Goal: Task Accomplishment & Management: Complete application form

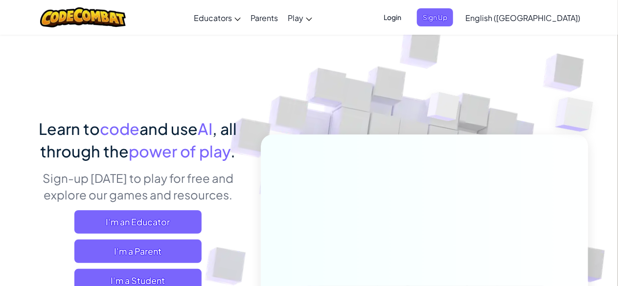
click at [407, 11] on span "Login" at bounding box center [392, 17] width 29 height 18
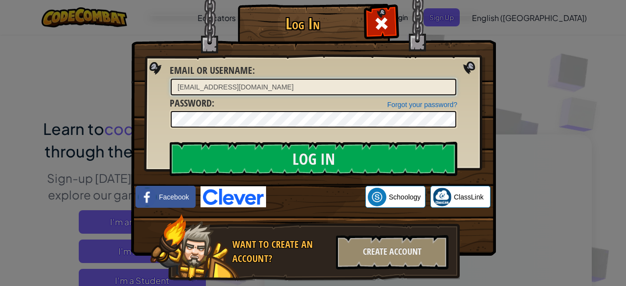
type input "jai.eades2@student.education.wa.edu.au"
click at [170, 142] on input "Log In" at bounding box center [314, 159] width 288 height 34
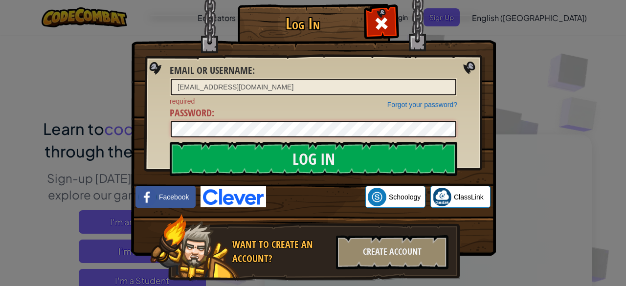
click at [170, 142] on input "Log In" at bounding box center [314, 159] width 288 height 34
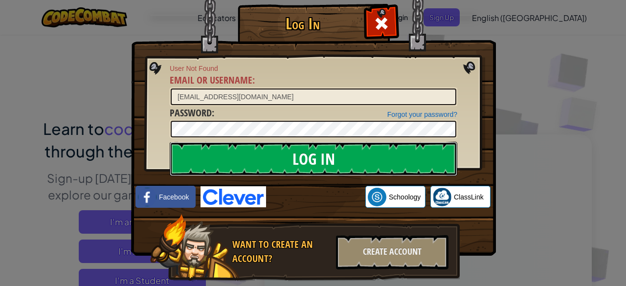
click at [301, 153] on input "Log In" at bounding box center [314, 159] width 288 height 34
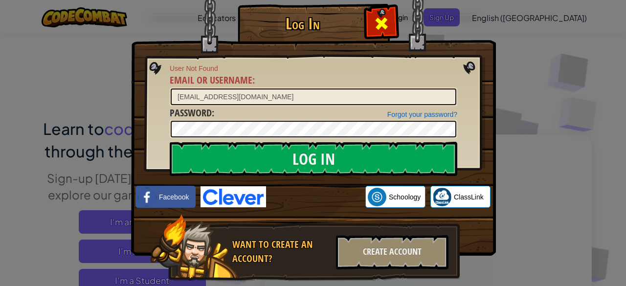
click at [385, 22] on div at bounding box center [381, 22] width 31 height 31
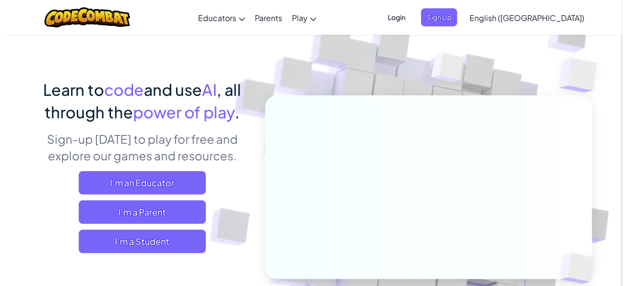
scroll to position [59, 0]
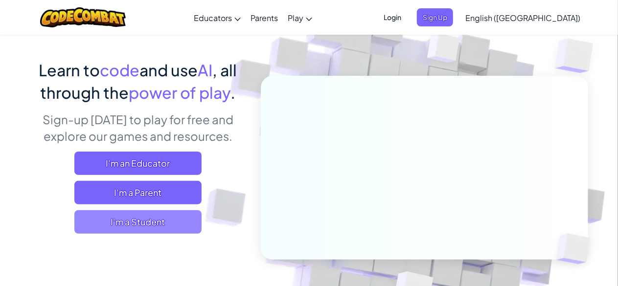
click at [148, 216] on span "I'm a Student" at bounding box center [137, 221] width 127 height 23
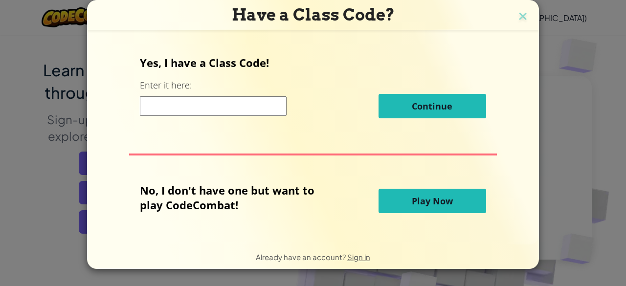
click at [206, 109] on input at bounding box center [213, 106] width 147 height 20
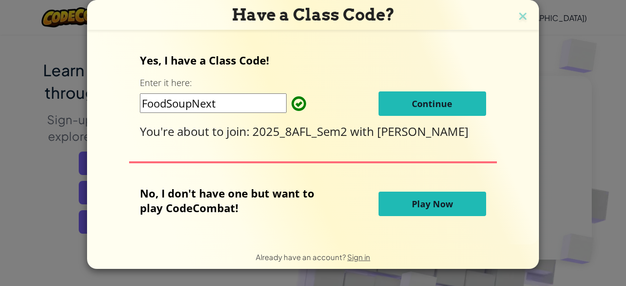
type input "FoodSoupNext"
click at [438, 98] on span "Continue" at bounding box center [432, 104] width 41 height 12
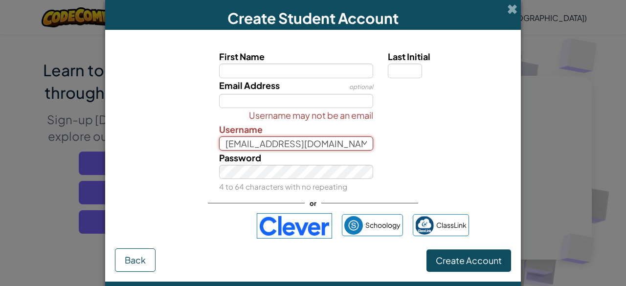
click at [305, 146] on input "jai.eades2@student.education.wa.edu.au" at bounding box center [296, 143] width 155 height 14
click at [356, 142] on input "jai.eades2@studeducation.wa.edu.au" at bounding box center [296, 143] width 155 height 14
drag, startPoint x: 356, startPoint y: 142, endPoint x: 342, endPoint y: 143, distance: 13.7
click at [342, 143] on input "du.au" at bounding box center [296, 143] width 155 height 14
type input "d"
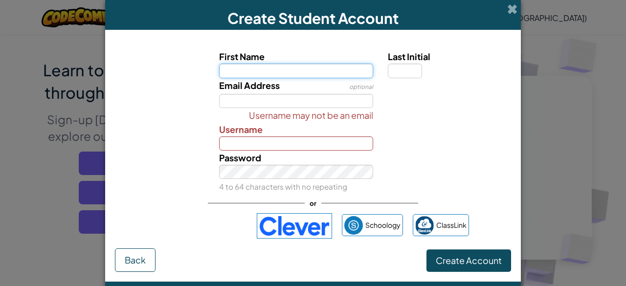
click at [247, 72] on input "First Name" at bounding box center [296, 71] width 155 height 14
type input "jai"
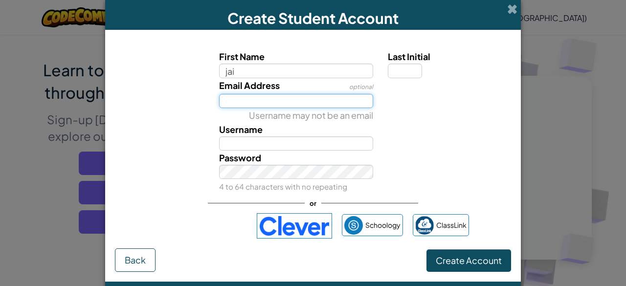
type input "Jai"
click at [248, 106] on input "Email Address" at bounding box center [296, 101] width 155 height 14
type input "e"
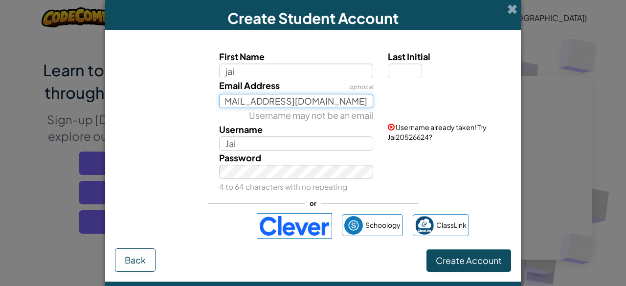
scroll to position [0, 27]
type input "jai.eades2@studet.education.wa.edu.au"
click at [427, 249] on button "Create Account" at bounding box center [469, 260] width 85 height 23
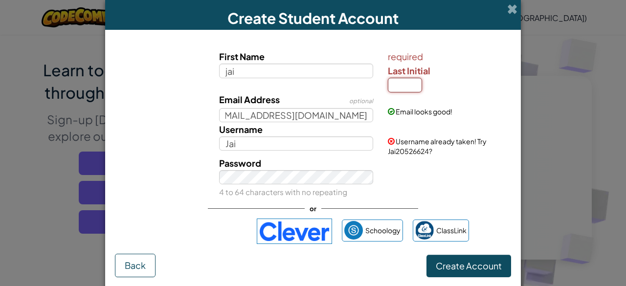
click at [401, 85] on input "Last Initial" at bounding box center [405, 85] width 34 height 14
type input "e"
type input "E"
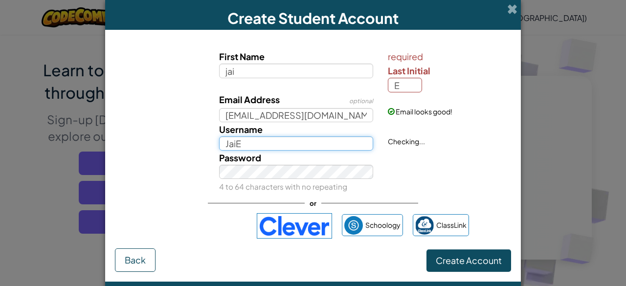
click at [283, 148] on input "JaiE" at bounding box center [296, 143] width 155 height 14
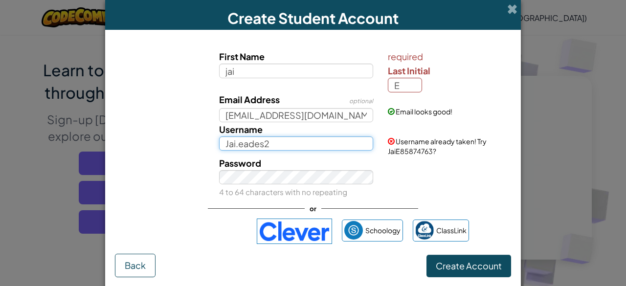
type input "Jai.eades2"
click at [430, 176] on div "Password 4 to 64 characters with no repeating" at bounding box center [313, 177] width 406 height 43
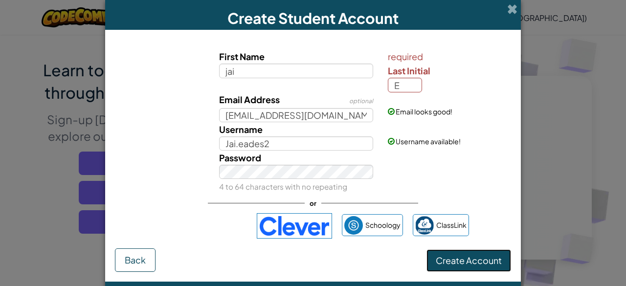
click at [470, 260] on span "Create Account" at bounding box center [469, 260] width 66 height 11
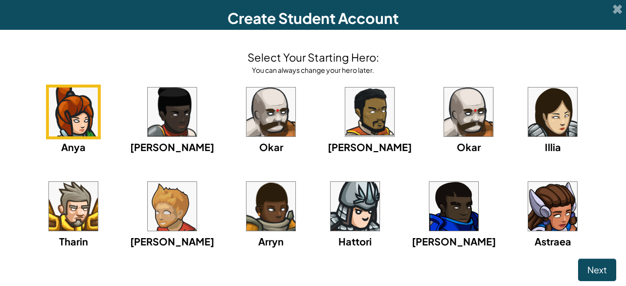
drag, startPoint x: 470, startPoint y: 260, endPoint x: 539, endPoint y: 254, distance: 69.2
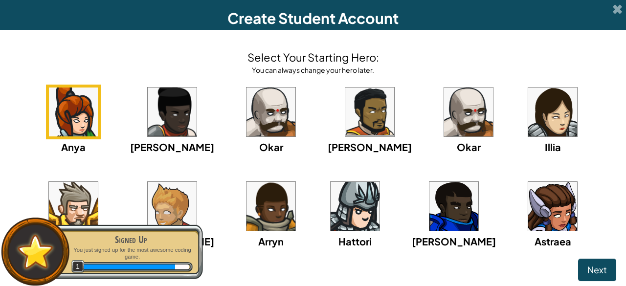
drag, startPoint x: 539, startPoint y: 254, endPoint x: 618, endPoint y: 179, distance: 109.3
click at [617, 179] on div "Create Student Account Select Your Starting Hero: You can always change your he…" at bounding box center [313, 143] width 626 height 286
click at [345, 133] on img at bounding box center [369, 112] width 49 height 49
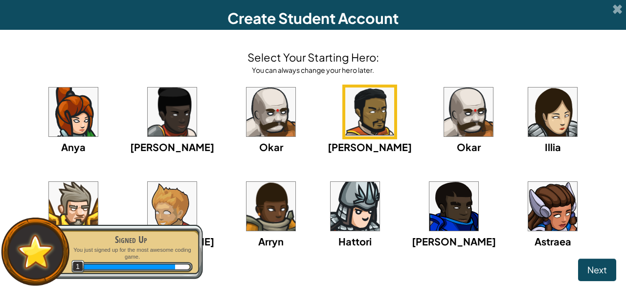
click at [345, 107] on img at bounding box center [369, 112] width 49 height 49
click at [592, 273] on span "Next" at bounding box center [597, 269] width 20 height 11
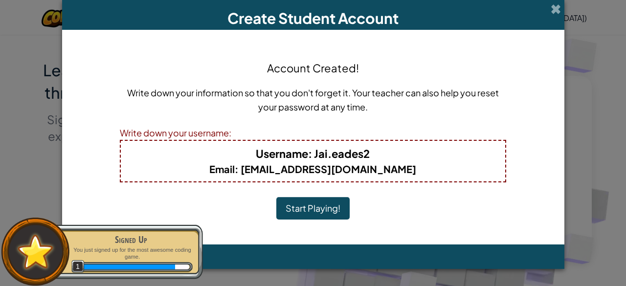
click at [322, 204] on button "Start Playing!" at bounding box center [312, 208] width 73 height 23
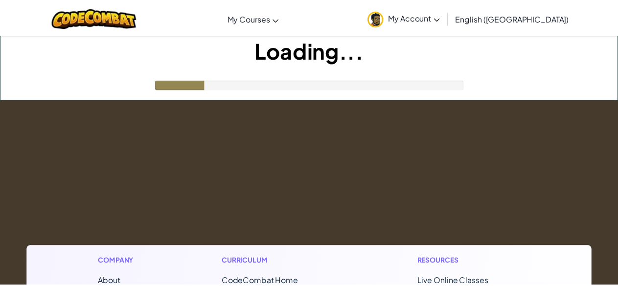
scroll to position [59, 0]
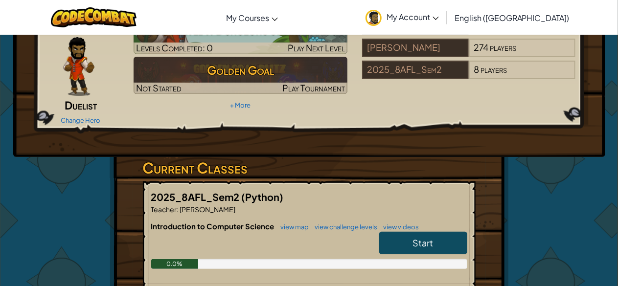
click at [436, 238] on link "Start" at bounding box center [423, 243] width 88 height 23
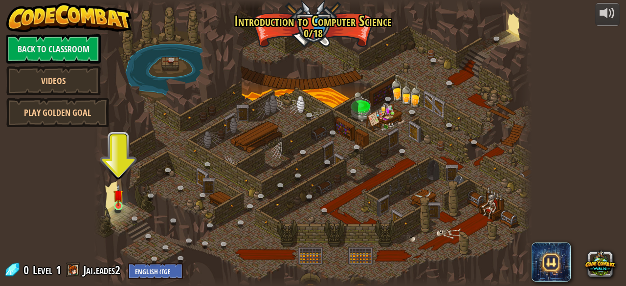
click at [118, 199] on img at bounding box center [118, 195] width 10 height 23
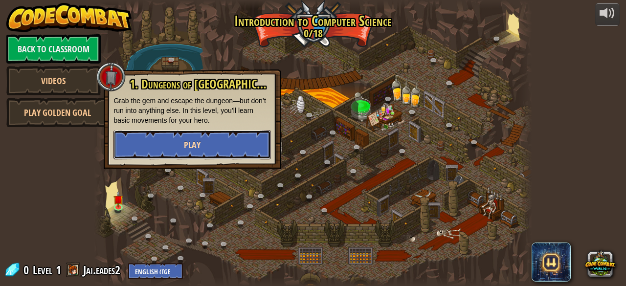
click at [184, 136] on button "Play" at bounding box center [192, 144] width 158 height 29
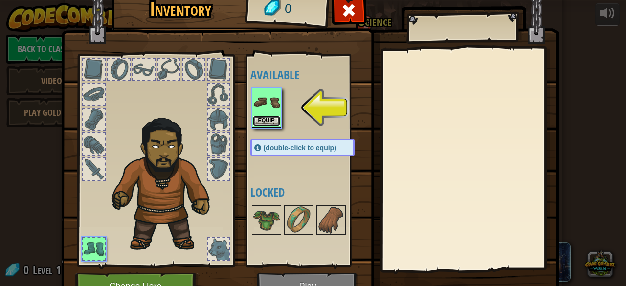
click at [259, 119] on button "Equip" at bounding box center [266, 121] width 27 height 10
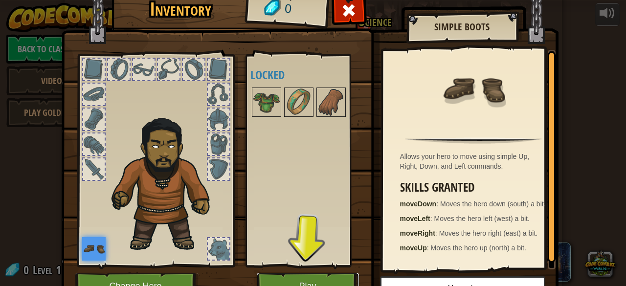
click at [311, 280] on button "Play" at bounding box center [308, 286] width 102 height 27
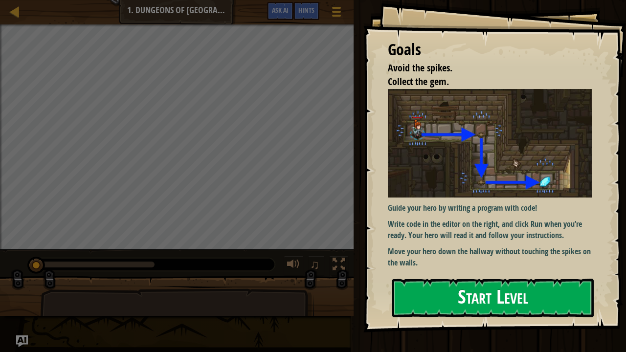
click at [502, 286] on button "Start Level" at bounding box center [493, 298] width 202 height 39
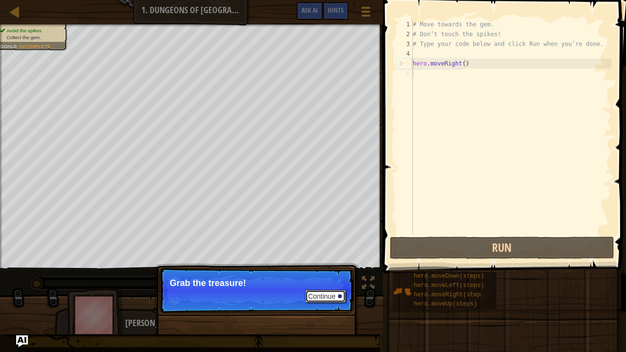
click at [322, 286] on button "Continue" at bounding box center [325, 296] width 41 height 13
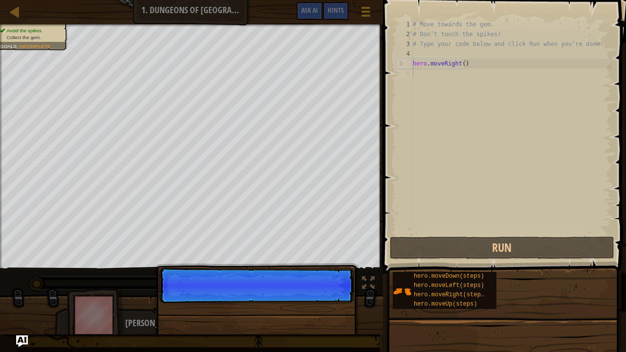
scroll to position [4, 0]
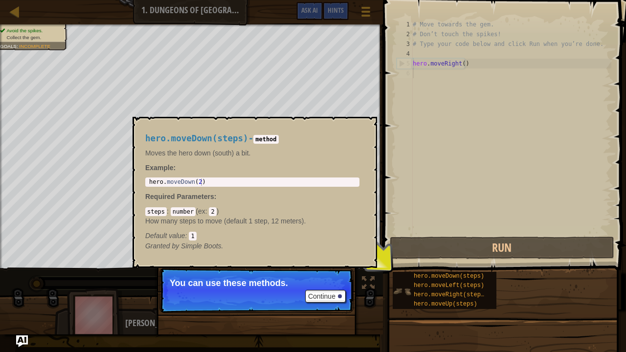
click at [411, 286] on img at bounding box center [402, 291] width 19 height 19
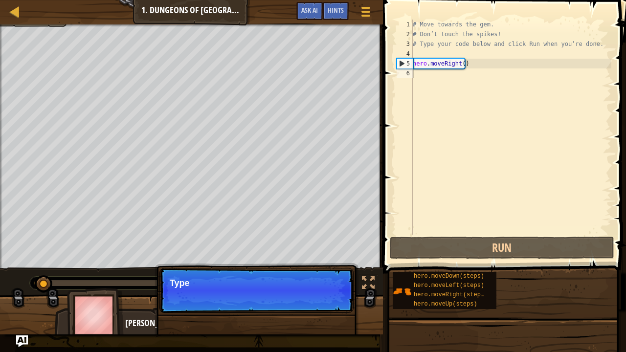
click at [317, 286] on p "Continue Type" at bounding box center [256, 290] width 194 height 45
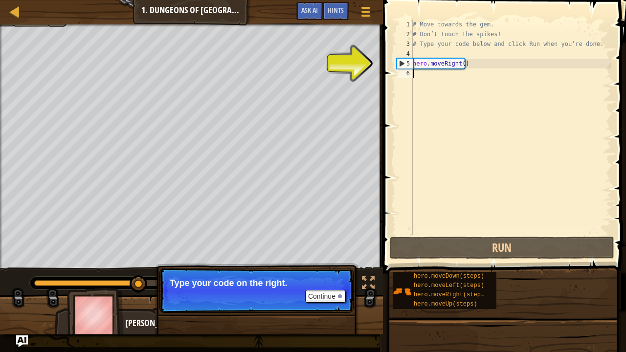
click at [428, 85] on div "# Move towards the gem. # Don’t touch the spikes! # Type your code below and cl…" at bounding box center [511, 137] width 201 height 235
click at [427, 79] on div "# Move towards the gem. # Don’t touch the spikes! # Type your code below and cl…" at bounding box center [511, 137] width 201 height 235
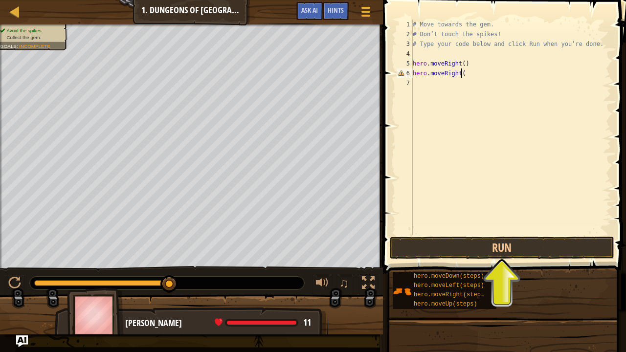
scroll to position [4, 3]
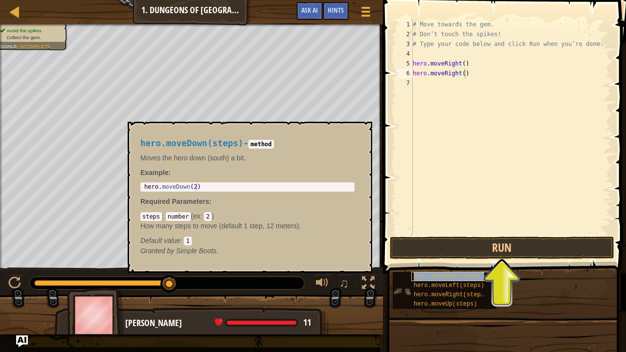
click at [471, 273] on span "hero.moveDown(steps)" at bounding box center [449, 276] width 70 height 7
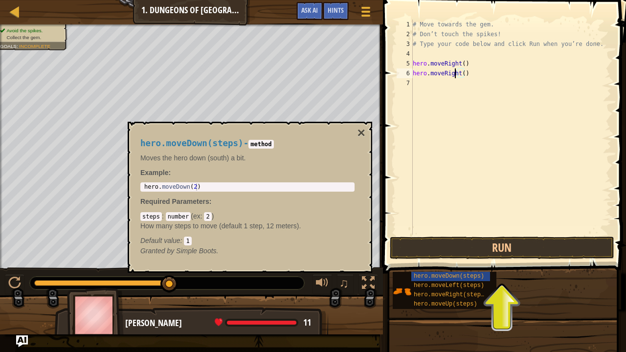
click at [456, 76] on div "# Move towards the gem. # Don’t touch the spikes! # Type your code below and cl…" at bounding box center [511, 137] width 201 height 235
click at [458, 75] on div "# Move towards the gem. # Don’t touch the spikes! # Type your code below and cl…" at bounding box center [511, 137] width 201 height 235
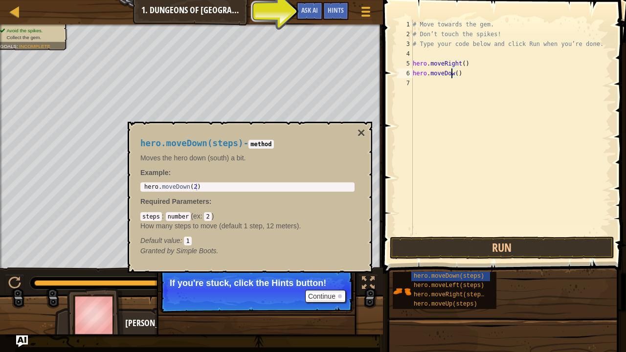
scroll to position [4, 3]
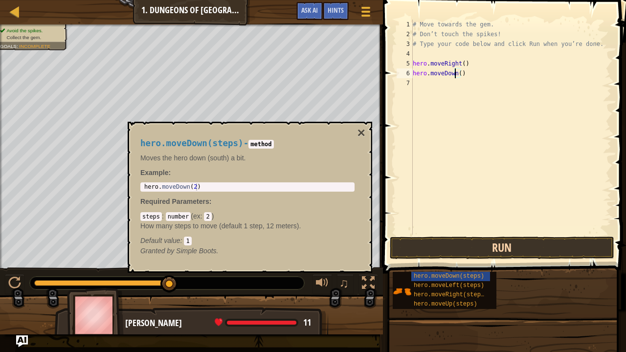
type textarea "hero.moveDown()"
click at [476, 242] on button "Run" at bounding box center [502, 248] width 225 height 23
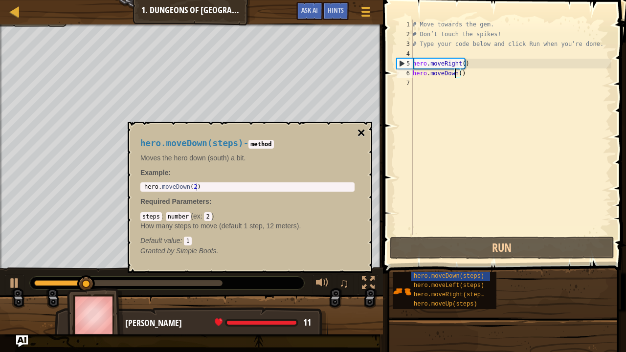
click at [361, 132] on button "×" at bounding box center [362, 133] width 8 height 14
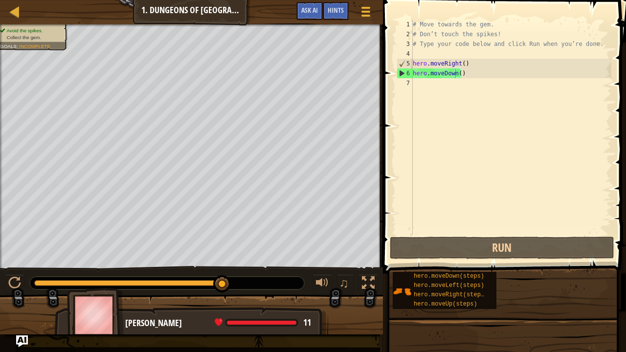
scroll to position [4, 0]
click at [447, 85] on div "# Move towards the gem. # Don’t touch the spikes! # Type your code below and cl…" at bounding box center [511, 137] width 201 height 235
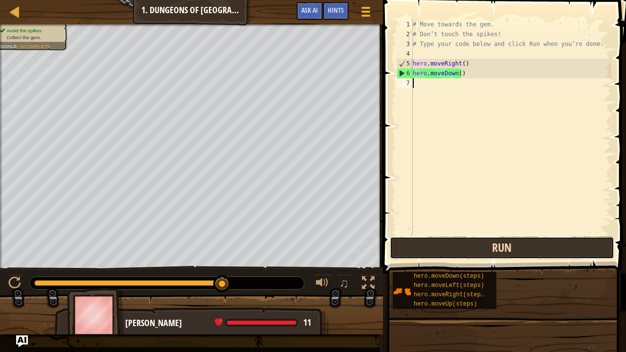
click at [489, 248] on button "Run" at bounding box center [502, 248] width 225 height 23
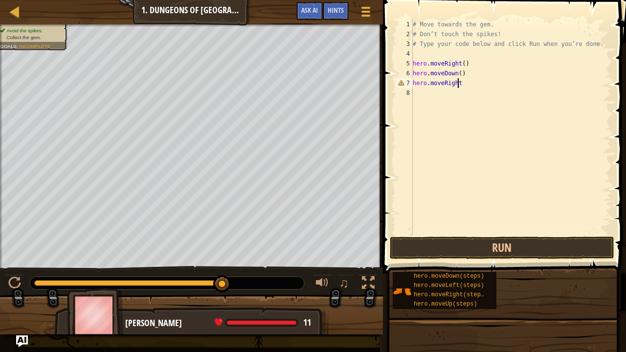
scroll to position [4, 3]
type textarea "hero.moveRight()"
click at [455, 236] on span at bounding box center [505, 123] width 251 height 302
click at [455, 246] on button "Run" at bounding box center [502, 248] width 225 height 23
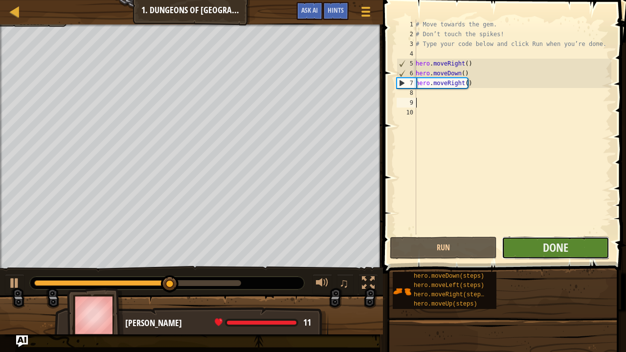
click at [529, 250] on button "Done" at bounding box center [555, 248] width 107 height 23
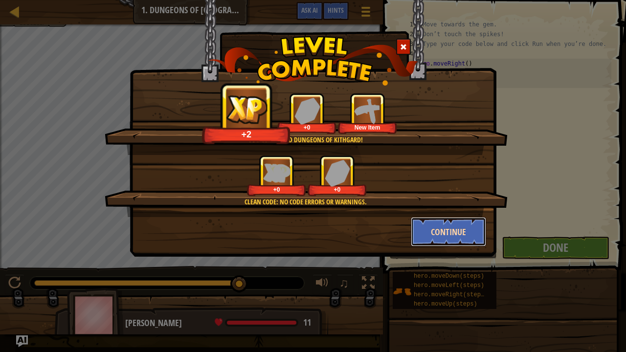
click at [462, 230] on button "Continue" at bounding box center [449, 231] width 76 height 29
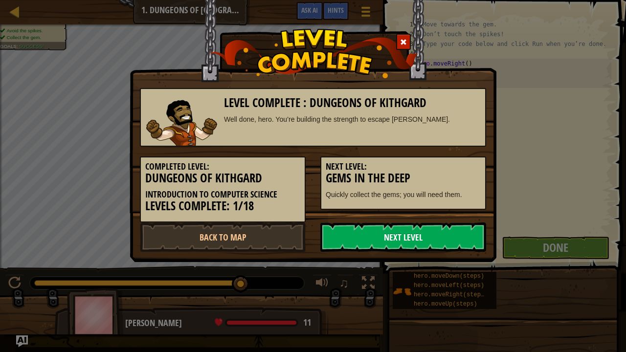
click at [440, 230] on link "Next Level" at bounding box center [403, 237] width 166 height 29
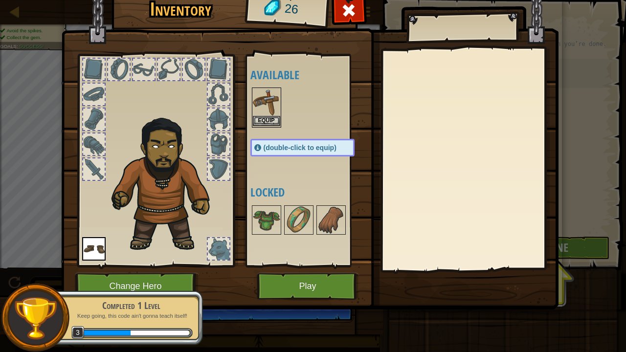
click at [263, 114] on img at bounding box center [266, 102] width 27 height 27
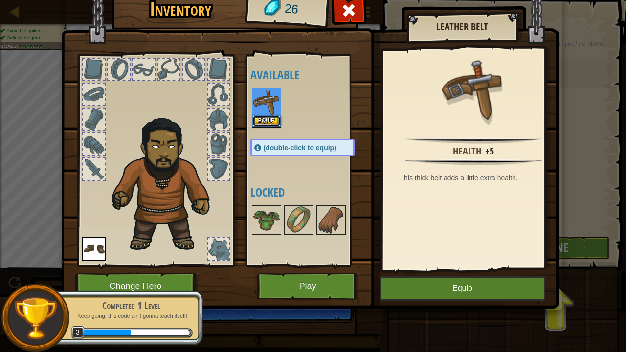
click at [258, 118] on button "Equip" at bounding box center [266, 121] width 27 height 10
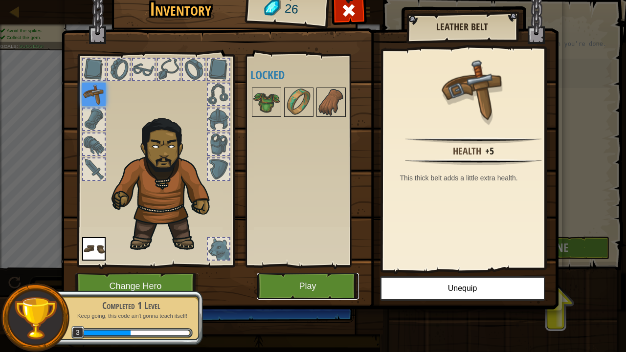
click at [343, 281] on button "Play" at bounding box center [308, 286] width 102 height 27
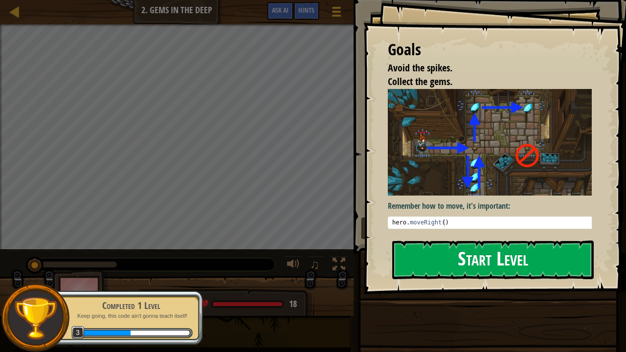
click at [435, 241] on button "Start Level" at bounding box center [493, 260] width 202 height 39
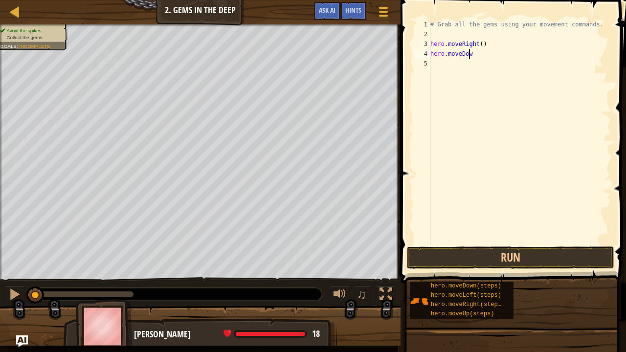
scroll to position [4, 3]
type textarea "hero.moveDown()"
type textarea "hero.moveUP(2)"
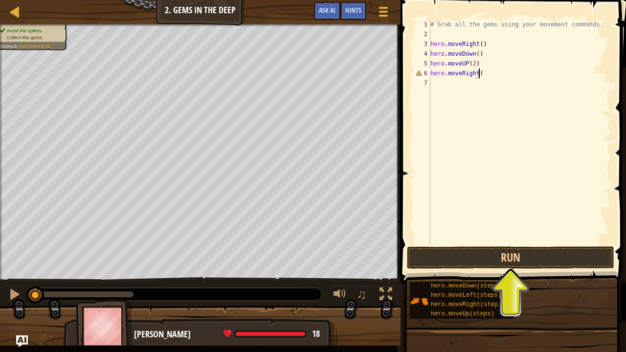
type textarea "hero.moveRight()"
click at [518, 261] on button "Run" at bounding box center [510, 258] width 207 height 23
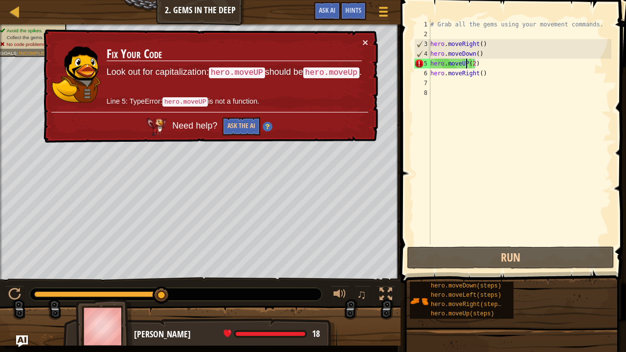
click at [465, 65] on div "# Grab all the gems using your movement commands. hero . moveRight ( ) hero . m…" at bounding box center [519, 142] width 183 height 245
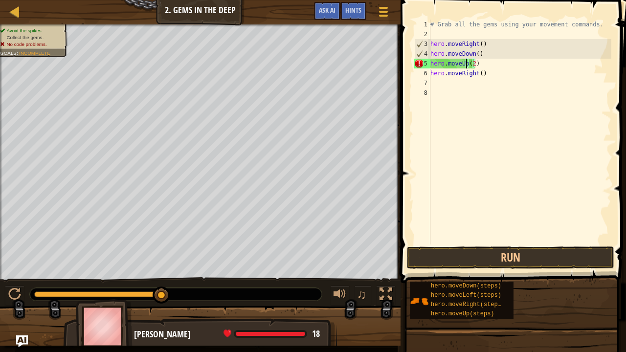
scroll to position [4, 3]
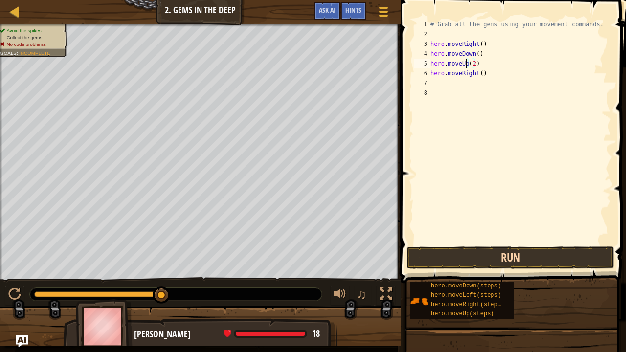
type textarea "hero.moveUp(2)"
click at [480, 261] on button "Run" at bounding box center [510, 258] width 207 height 23
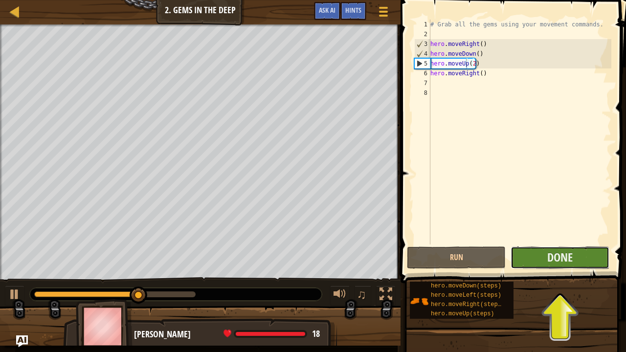
click at [546, 258] on button "Done" at bounding box center [560, 258] width 99 height 23
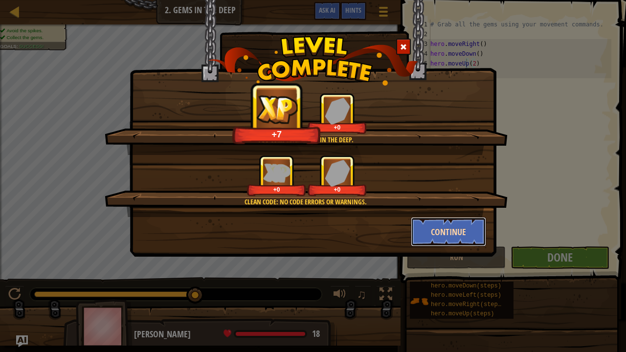
click at [420, 234] on button "Continue" at bounding box center [449, 231] width 76 height 29
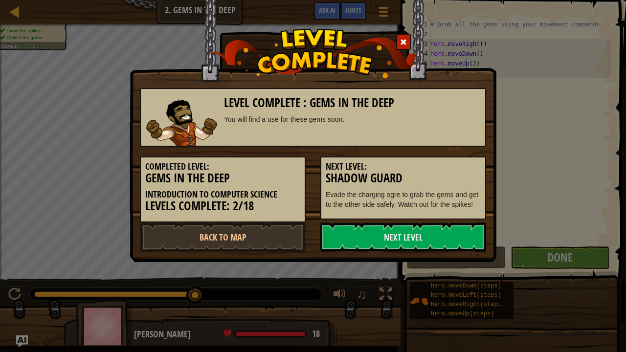
click at [420, 234] on link "Next Level" at bounding box center [403, 237] width 166 height 29
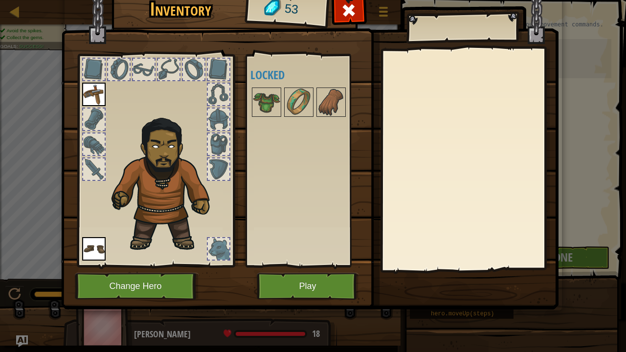
drag, startPoint x: 420, startPoint y: 234, endPoint x: 286, endPoint y: 236, distance: 134.0
click at [286, 236] on div "Available Equip Equip (double-click to equip) Locked" at bounding box center [312, 161] width 124 height 204
click at [293, 282] on button "Play" at bounding box center [308, 286] width 102 height 27
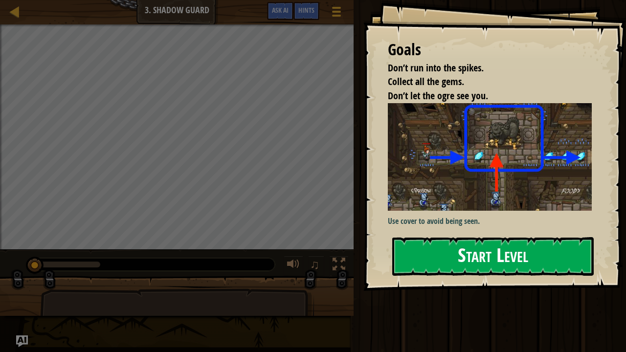
click at [440, 190] on div "Goals Don’t run into the spikes. Collect all the gems. Don’t let the ogre see y…" at bounding box center [494, 145] width 263 height 291
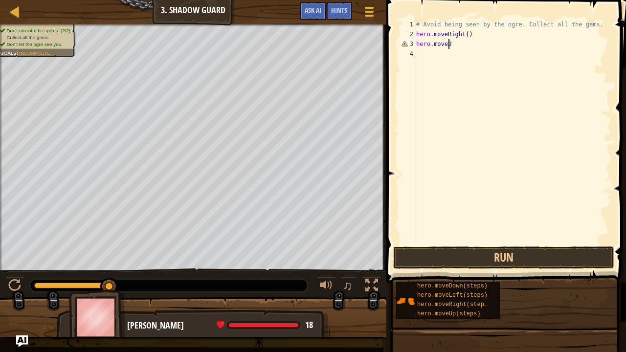
scroll to position [4, 2]
type textarea "hero.moveUp()"
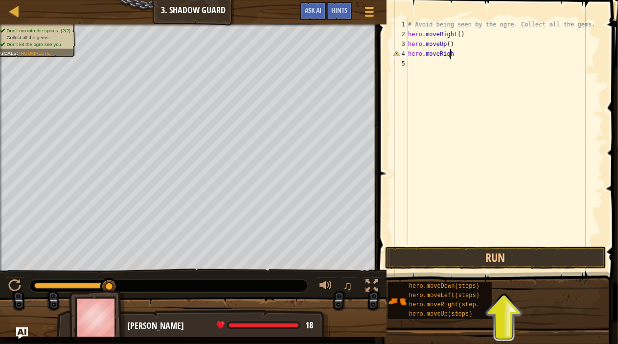
type textarea "hero.moveRight"
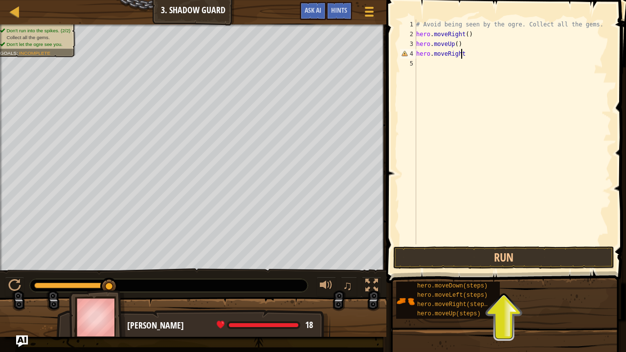
scroll to position [4, 3]
type textarea "hero.moveRight()"
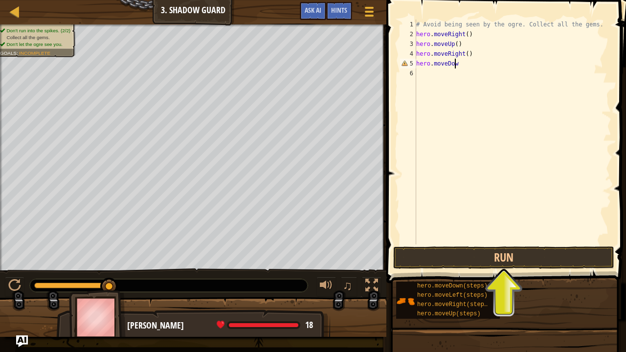
scroll to position [4, 3]
type textarea "hero.moveDown()"
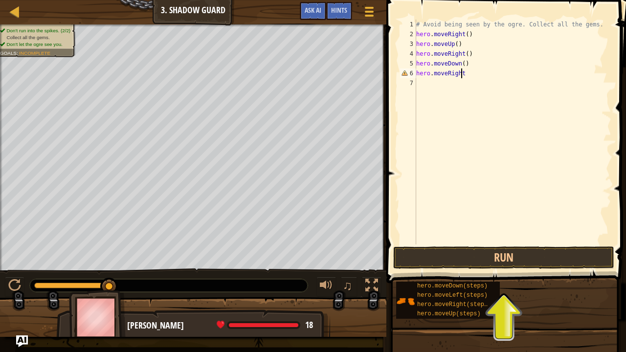
scroll to position [4, 3]
type textarea "hero.moveRight()"
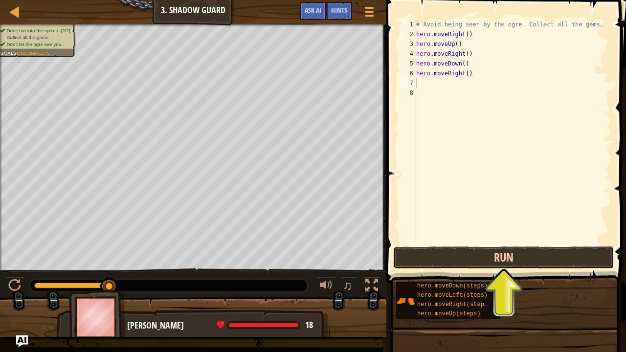
click at [486, 256] on button "Run" at bounding box center [503, 258] width 221 height 23
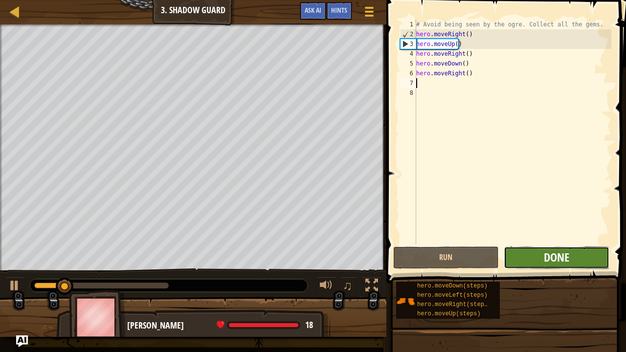
click at [551, 258] on span "Done" at bounding box center [556, 257] width 25 height 16
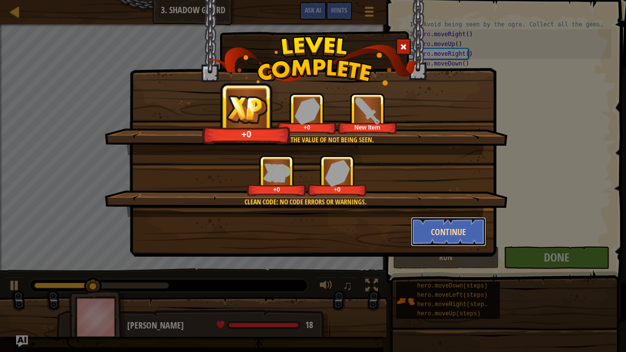
click at [448, 227] on button "Continue" at bounding box center [449, 231] width 76 height 29
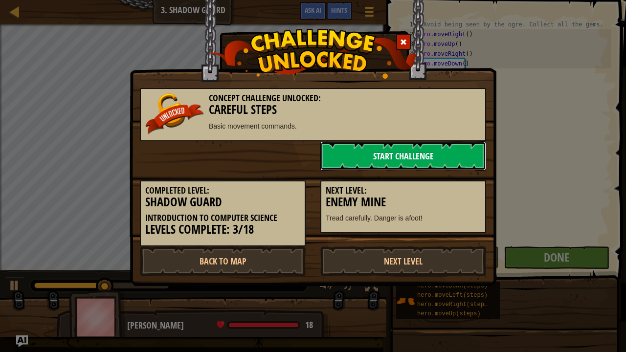
click at [423, 157] on link "Start Challenge" at bounding box center [403, 155] width 166 height 29
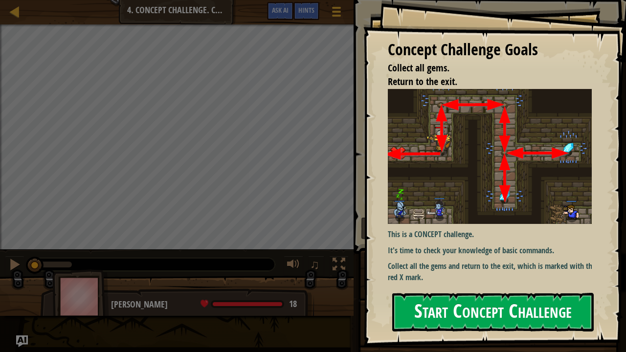
click at [433, 286] on button "Start Concept Challenge" at bounding box center [493, 312] width 202 height 39
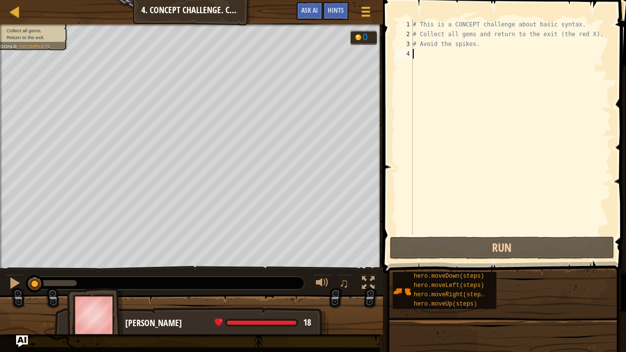
scroll to position [4, 0]
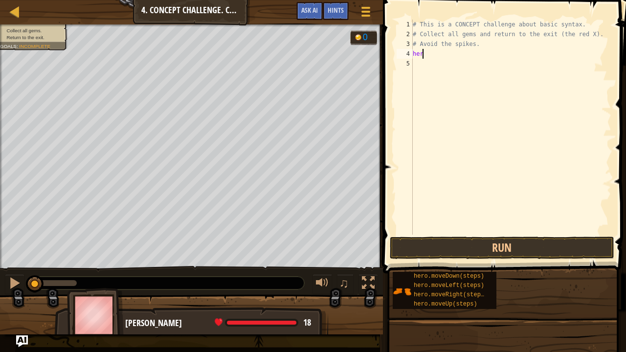
type textarea "hero"
type textarea "e"
type textarea "hero"
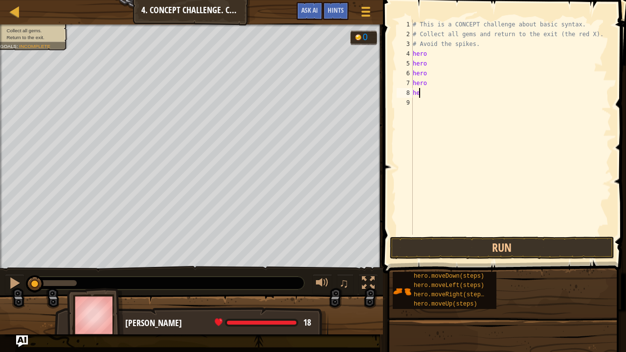
type textarea "hero"
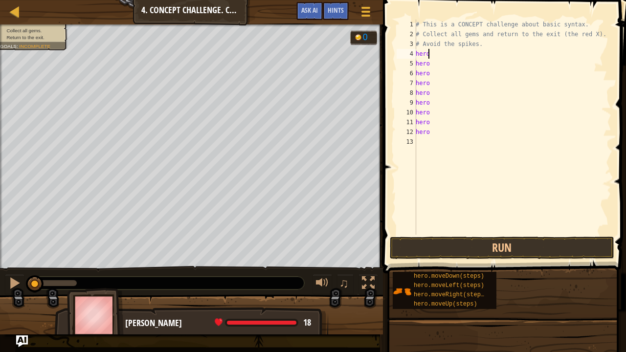
click at [431, 54] on div "# This is a CONCEPT challenge about basic syntax. # Collect all gems and return…" at bounding box center [513, 137] width 198 height 235
drag, startPoint x: 453, startPoint y: 55, endPoint x: 430, endPoint y: 53, distance: 22.6
click at [430, 53] on div "# This is a CONCEPT challenge about basic syntax. # Collect all gems and return…" at bounding box center [513, 137] width 198 height 235
click at [454, 55] on div "# This is a CONCEPT challenge about basic syntax. # Collect all gems and return…" at bounding box center [513, 137] width 198 height 235
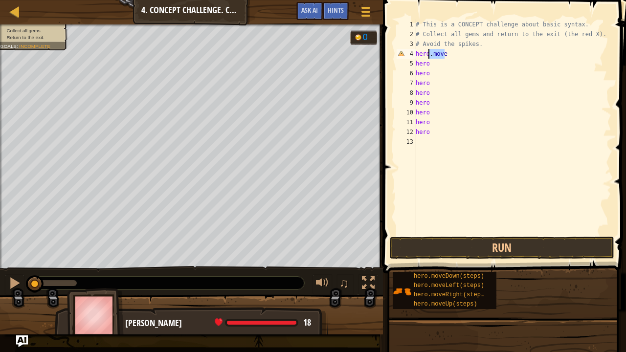
drag, startPoint x: 454, startPoint y: 55, endPoint x: 428, endPoint y: 54, distance: 26.5
click at [428, 54] on div "# This is a CONCEPT challenge about basic syntax. # Collect all gems and return…" at bounding box center [513, 137] width 198 height 235
drag, startPoint x: 453, startPoint y: 57, endPoint x: 428, endPoint y: 55, distance: 25.0
click at [428, 55] on div "# This is a CONCEPT challenge about basic syntax. # Collect all gems and return…" at bounding box center [513, 137] width 198 height 235
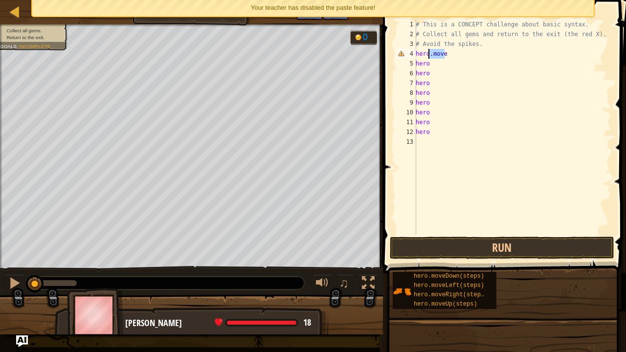
click at [448, 55] on div "# This is a CONCEPT challenge about basic syntax. # Collect all gems and return…" at bounding box center [513, 137] width 198 height 235
click at [431, 65] on div "# This is a CONCEPT challenge about basic syntax. # Collect all gems and return…" at bounding box center [513, 137] width 198 height 235
type textarea "hero.move"
type textarea "."
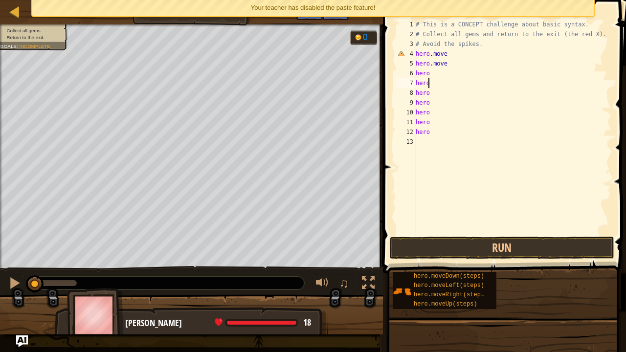
click at [437, 80] on div "# This is a CONCEPT challenge about basic syntax. # Collect all gems and return…" at bounding box center [513, 137] width 198 height 235
click at [438, 75] on div "# This is a CONCEPT challenge about basic syntax. # Collect all gems and return…" at bounding box center [513, 137] width 198 height 235
click at [438, 85] on div "# This is a CONCEPT challenge about basic syntax. # Collect all gems and return…" at bounding box center [513, 137] width 198 height 235
click at [438, 93] on div "# This is a CONCEPT challenge about basic syntax. # Collect all gems and return…" at bounding box center [513, 137] width 198 height 235
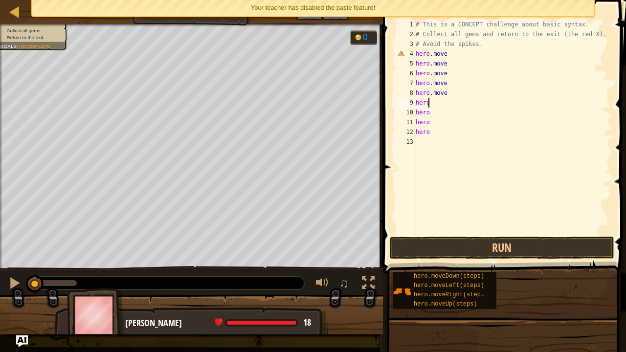
click at [438, 103] on div "# This is a CONCEPT challenge about basic syntax. # Collect all gems and return…" at bounding box center [513, 137] width 198 height 235
click at [442, 109] on div "# This is a CONCEPT challenge about basic syntax. # Collect all gems and return…" at bounding box center [513, 137] width 198 height 235
click at [436, 121] on div "# This is a CONCEPT challenge about basic syntax. # Collect all gems and return…" at bounding box center [513, 137] width 198 height 235
click at [436, 134] on div "# This is a CONCEPT challenge about basic syntax. # Collect all gems and return…" at bounding box center [513, 137] width 198 height 235
click at [450, 56] on div "# This is a CONCEPT challenge about basic syntax. # Collect all gems and return…" at bounding box center [513, 137] width 198 height 235
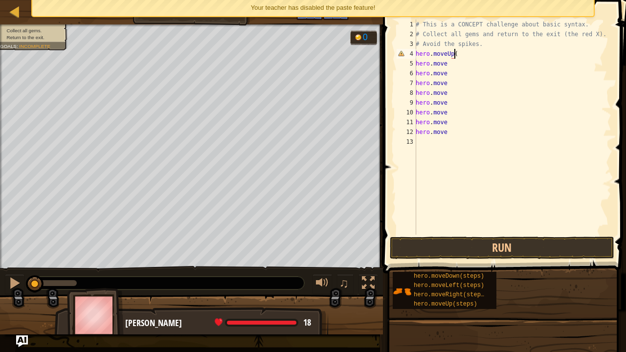
scroll to position [4, 3]
click at [454, 66] on div "# This is a CONCEPT challenge about basic syntax. # Collect all gems and return…" at bounding box center [513, 137] width 198 height 235
click at [454, 71] on div "# This is a CONCEPT challenge about basic syntax. # Collect all gems and return…" at bounding box center [513, 137] width 198 height 235
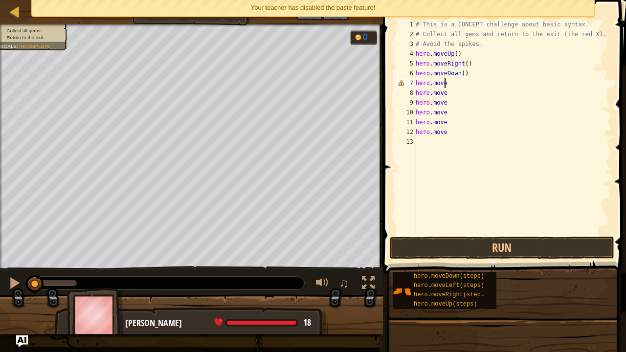
click at [465, 83] on div "# This is a CONCEPT challenge about basic syntax. # Collect all gems and return…" at bounding box center [513, 137] width 198 height 235
click at [459, 73] on div "# This is a CONCEPT challenge about basic syntax. # Collect all gems and return…" at bounding box center [513, 137] width 198 height 235
click at [461, 73] on div "# This is a CONCEPT challenge about basic syntax. # Collect all gems and return…" at bounding box center [513, 137] width 198 height 235
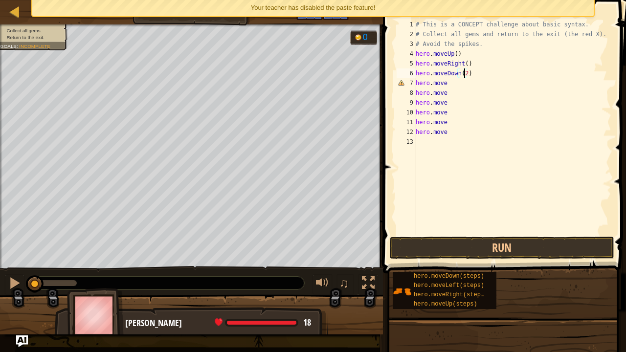
click at [458, 84] on div "# This is a CONCEPT challenge about basic syntax. # Collect all gems and return…" at bounding box center [513, 137] width 198 height 235
type textarea "hero.moveUp()"
click at [450, 92] on div "# This is a CONCEPT challenge about basic syntax. # Collect all gems and return…" at bounding box center [513, 137] width 198 height 235
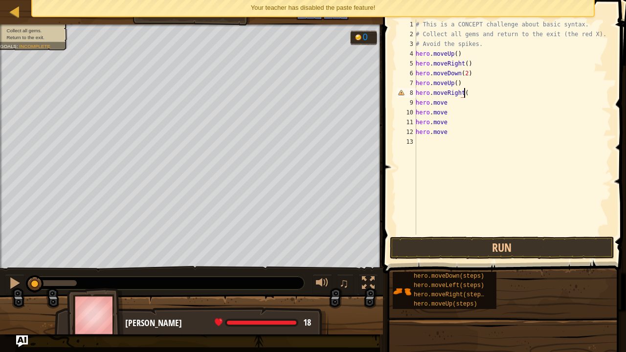
scroll to position [4, 3]
click at [454, 107] on div "# This is a CONCEPT challenge about basic syntax. # Collect all gems and return…" at bounding box center [513, 137] width 198 height 235
type textarea "hero.moveLeft()"
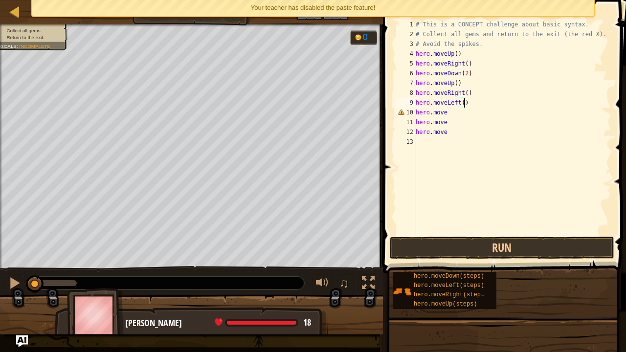
click at [456, 111] on div "# This is a CONCEPT challenge about basic syntax. # Collect all gems and return…" at bounding box center [513, 137] width 198 height 235
click at [451, 124] on div "# This is a CONCEPT challenge about basic syntax. # Collect all gems and return…" at bounding box center [513, 137] width 198 height 235
type textarea "hero.moveLeft()"
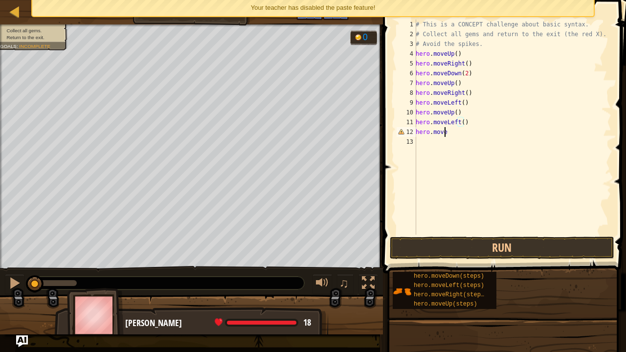
click at [453, 133] on div "# This is a CONCEPT challenge about basic syntax. # Collect all gems and return…" at bounding box center [513, 137] width 198 height 235
click at [453, 244] on button "Run" at bounding box center [502, 248] width 225 height 23
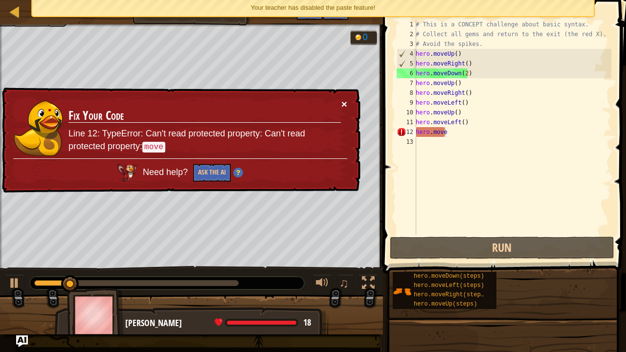
click at [341, 102] on button "×" at bounding box center [344, 104] width 6 height 10
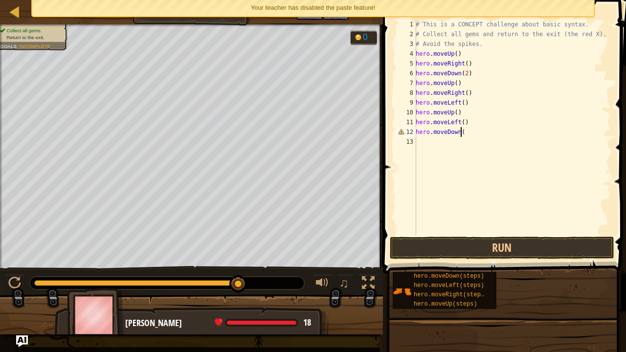
scroll to position [4, 3]
type textarea "hero.moveDown()"
type textarea "hero.moveLeft()"
click at [469, 249] on button "Run" at bounding box center [502, 248] width 225 height 23
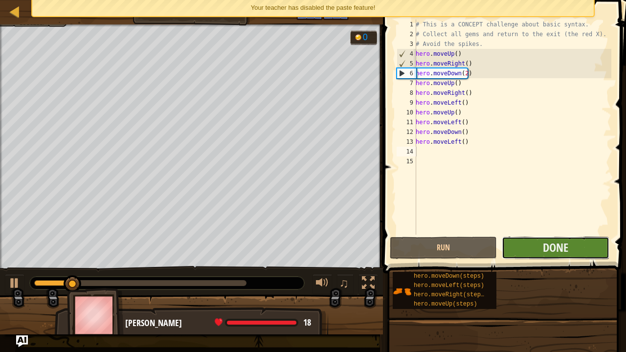
click at [527, 242] on button "Done" at bounding box center [555, 248] width 107 height 23
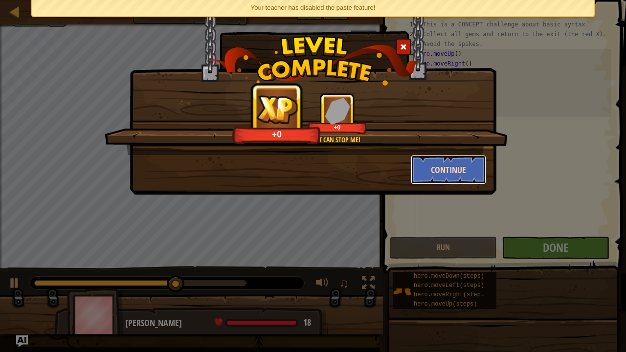
click at [464, 172] on button "Continue" at bounding box center [449, 169] width 76 height 29
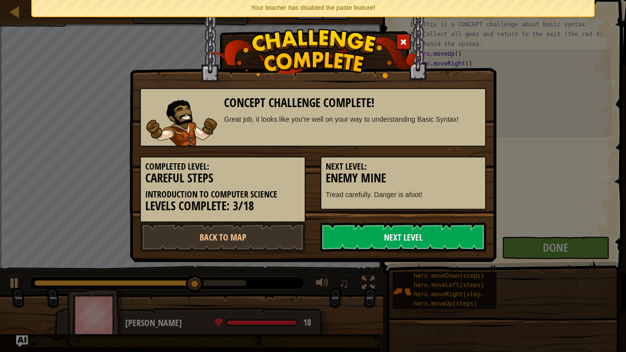
click at [417, 235] on link "Next Level" at bounding box center [403, 237] width 166 height 29
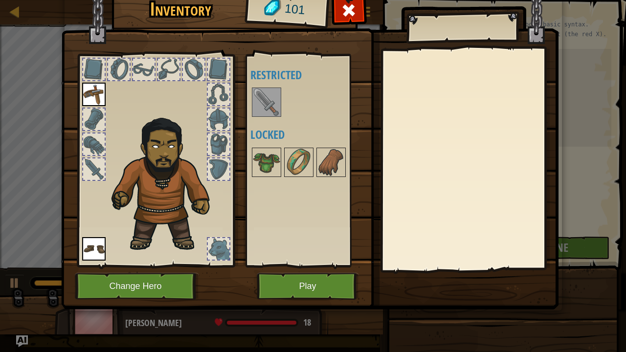
click at [271, 99] on img at bounding box center [266, 102] width 27 height 27
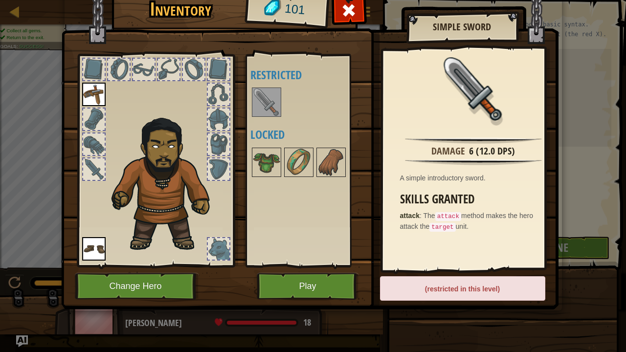
drag, startPoint x: 338, startPoint y: 284, endPoint x: 295, endPoint y: 272, distance: 43.5
click at [295, 272] on div "Inventory 101 Available Equip Equip (double-click to equip) Restricted Locked S…" at bounding box center [313, 149] width 497 height 323
click at [304, 282] on button "Play" at bounding box center [308, 286] width 102 height 27
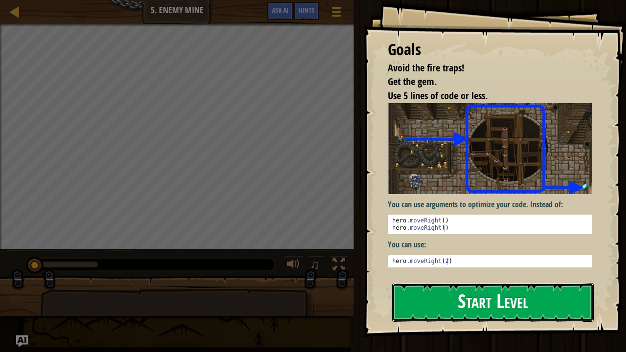
click at [457, 283] on button "Start Level" at bounding box center [493, 302] width 202 height 39
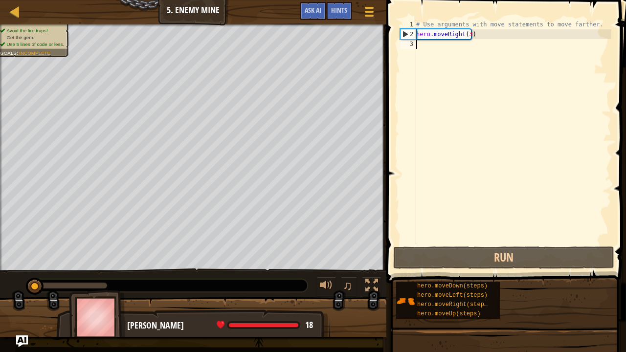
drag, startPoint x: 478, startPoint y: 172, endPoint x: 480, endPoint y: 156, distance: 16.3
click at [480, 156] on div "# Use arguments with move statements to move farther. hero . moveRight ( 3 )" at bounding box center [512, 142] width 197 height 245
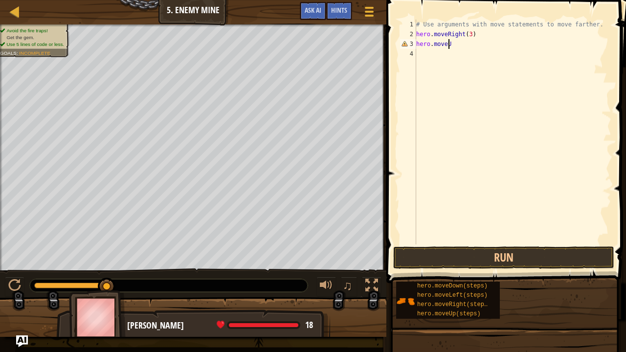
scroll to position [4, 2]
type textarea "hero.moveUp()"
click at [435, 54] on div "# Use arguments with move statements to move farther. hero . moveRight ( 3 ) he…" at bounding box center [512, 142] width 197 height 245
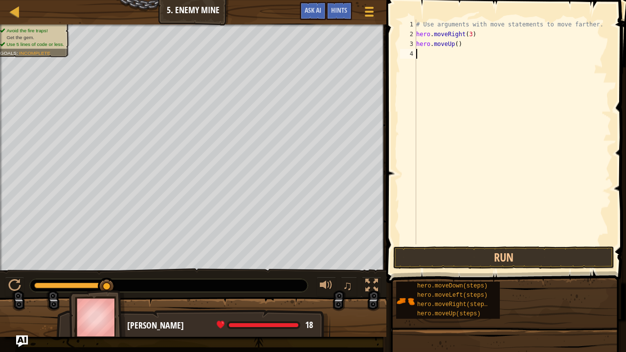
type textarea "R"
type textarea "hero.moveRight()"
click at [428, 63] on div "# Use arguments with move statements to move farther. hero . moveRight ( 3 ) he…" at bounding box center [512, 142] width 197 height 245
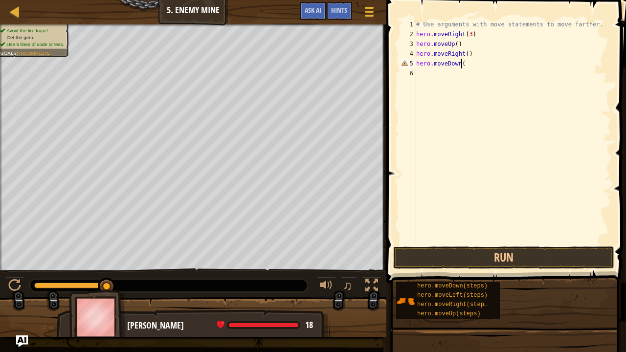
type textarea "hero.moveDown()"
click at [462, 63] on div "# Use arguments with move statements to move farther. hero . moveRight ( 3 ) he…" at bounding box center [512, 142] width 197 height 245
click at [450, 78] on div "# Use arguments with move statements to move farther. hero . moveRight ( 3 ) he…" at bounding box center [512, 142] width 197 height 245
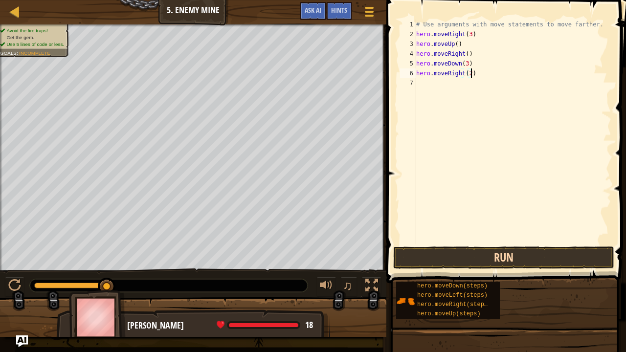
type textarea "hero.moveRight(2)"
click at [475, 262] on button "Run" at bounding box center [503, 258] width 221 height 23
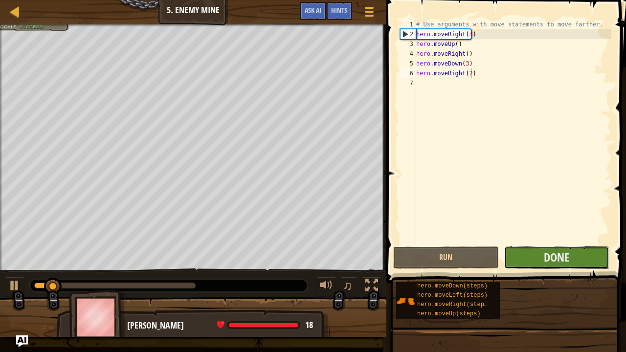
click at [537, 252] on button "Done" at bounding box center [557, 258] width 106 height 23
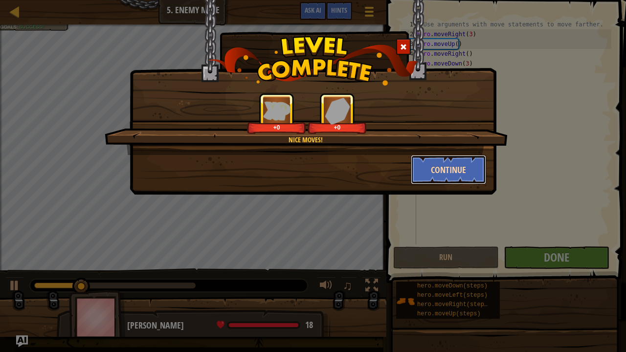
click at [439, 162] on button "Continue" at bounding box center [449, 169] width 76 height 29
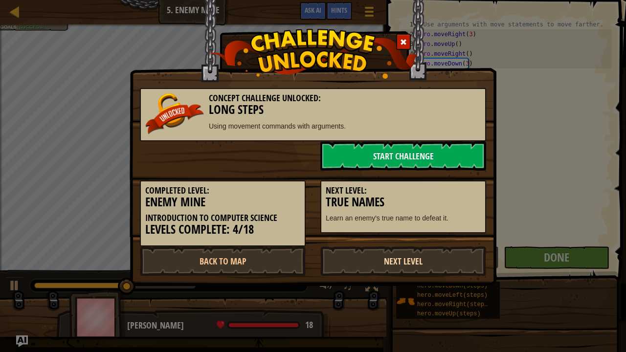
click at [402, 261] on link "Next Level" at bounding box center [403, 261] width 166 height 29
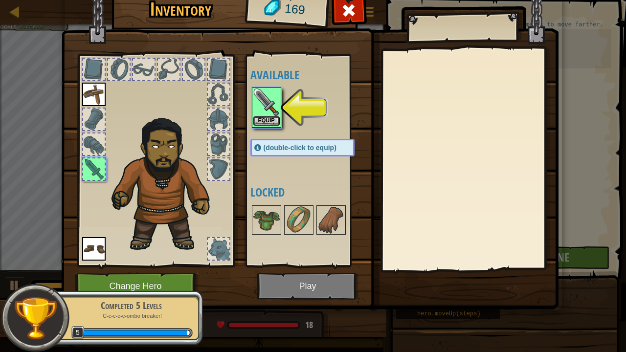
click at [261, 123] on button "Equip" at bounding box center [266, 121] width 27 height 10
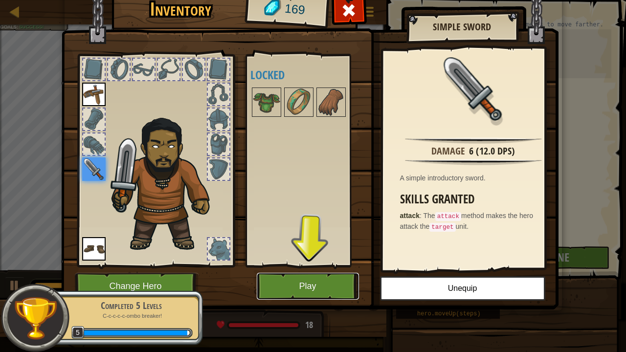
click at [318, 274] on button "Play" at bounding box center [308, 286] width 102 height 27
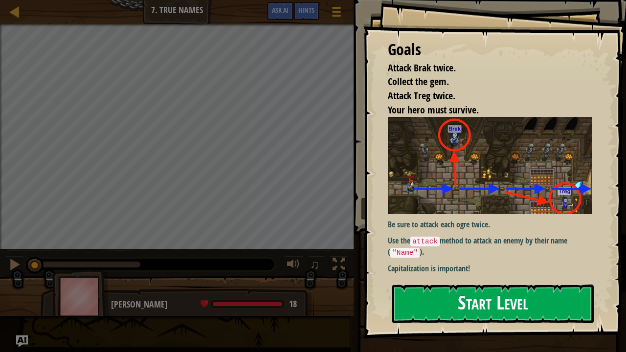
click at [506, 286] on button "Start Level" at bounding box center [493, 304] width 202 height 39
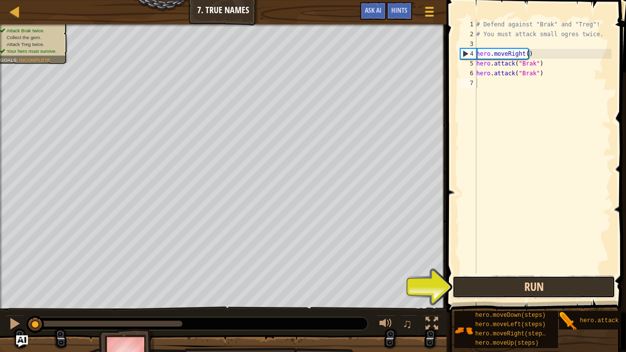
click at [492, 283] on button "Run" at bounding box center [533, 287] width 163 height 23
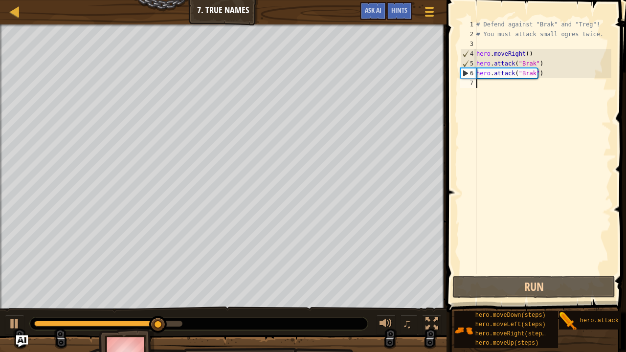
drag, startPoint x: 505, startPoint y: 93, endPoint x: 501, endPoint y: 83, distance: 10.8
click at [501, 83] on div "# Defend against "Brak" and "Treg"! # You must attack small ogres twice. hero .…" at bounding box center [542, 157] width 137 height 274
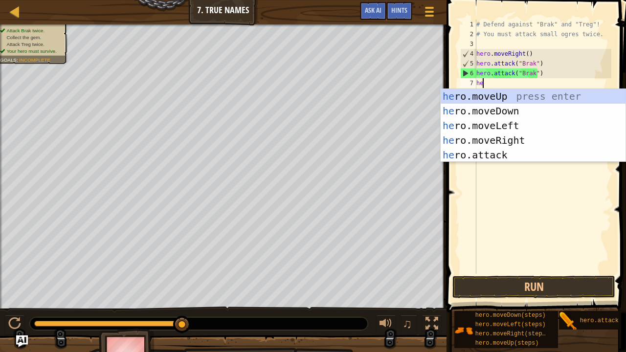
scroll to position [4, 0]
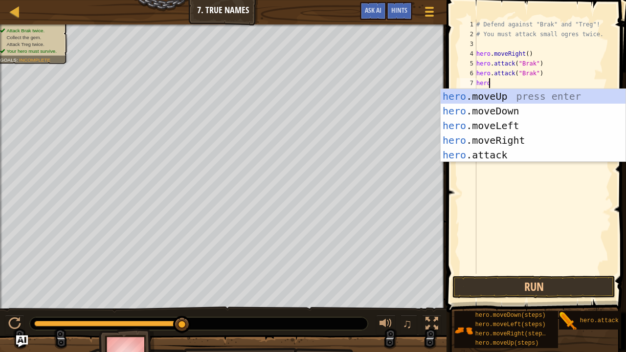
type textarea "hero."
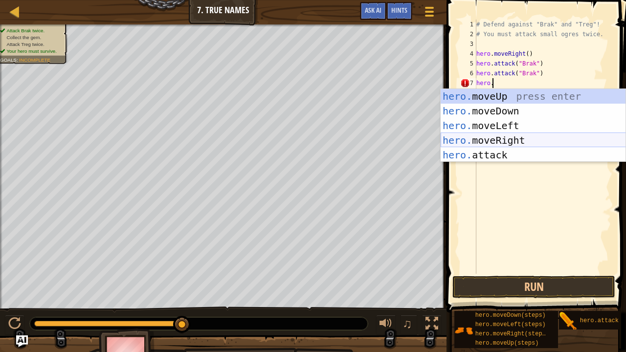
click at [504, 140] on div "hero. moveUp press enter hero. moveDown press enter hero. moveLeft press enter …" at bounding box center [533, 140] width 185 height 103
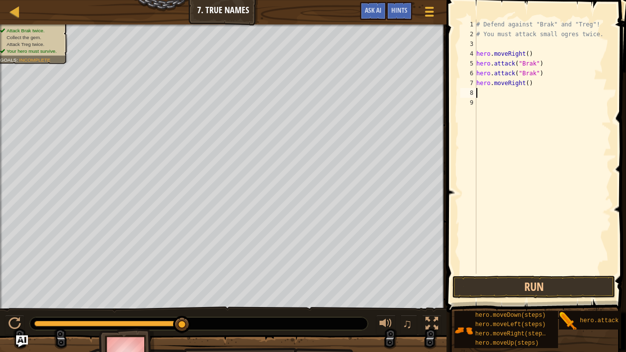
scroll to position [4, 0]
click at [522, 82] on div "# Defend against "Brak" and "Treg"! # You must attack small ogres twice. hero .…" at bounding box center [542, 157] width 137 height 274
click at [523, 82] on div "# Defend against "Brak" and "Treg"! # You must attack small ogres twice. hero .…" at bounding box center [542, 157] width 137 height 274
click at [525, 80] on div "# Defend against "Brak" and "Treg"! # You must attack small ogres twice. hero .…" at bounding box center [542, 157] width 137 height 274
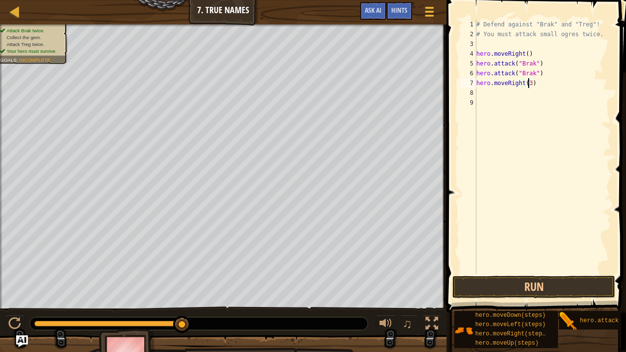
scroll to position [4, 4]
click at [539, 286] on button "Run" at bounding box center [533, 287] width 163 height 23
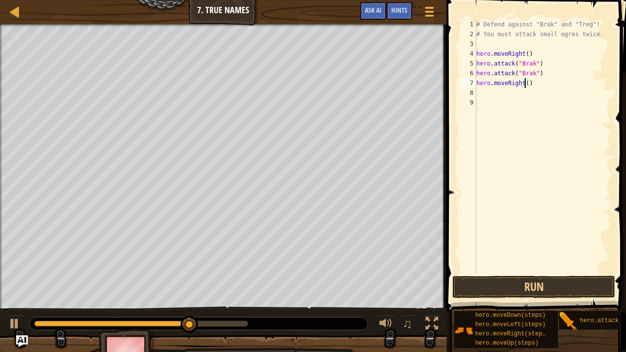
type textarea "hero.moveRight(2)"
click at [523, 91] on div "# Defend against "Brak" and "Treg"! # You must attack small ogres twice. hero .…" at bounding box center [542, 157] width 137 height 274
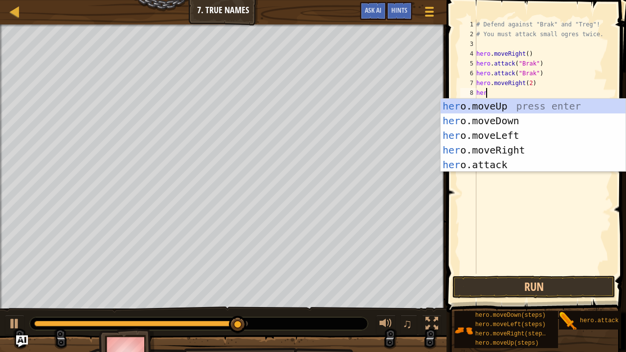
scroll to position [4, 0]
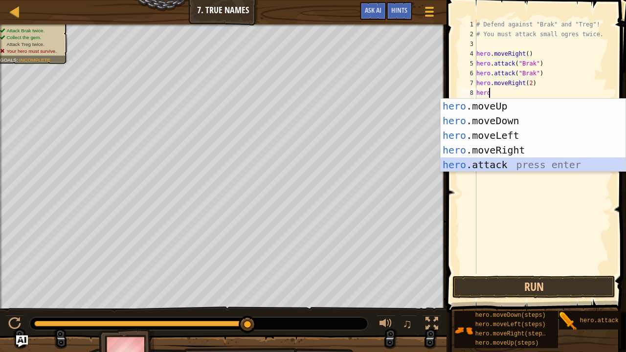
click at [488, 165] on div "hero .moveUp press enter hero .moveDown press enter hero .moveLeft press enter …" at bounding box center [533, 150] width 185 height 103
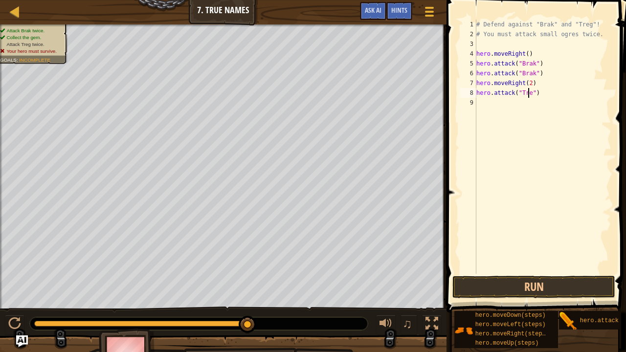
scroll to position [4, 4]
type textarea "hero.attack("Treg")"
click at [539, 286] on button "Run" at bounding box center [533, 287] width 163 height 23
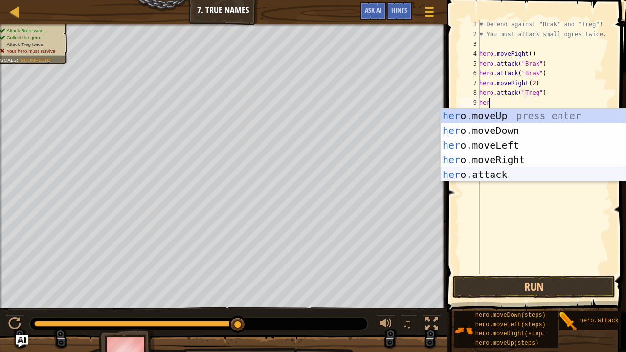
click at [509, 174] on div "her o.moveUp press enter her o.moveDown press enter her o.moveLeft press enter …" at bounding box center [533, 160] width 185 height 103
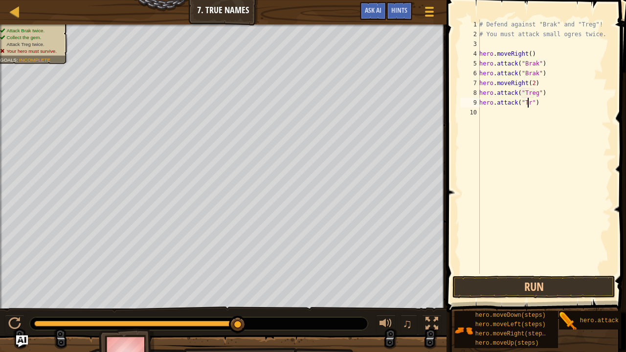
scroll to position [4, 4]
type textarea "hero.attack("Treg")"
click at [551, 286] on button "Run" at bounding box center [533, 287] width 163 height 23
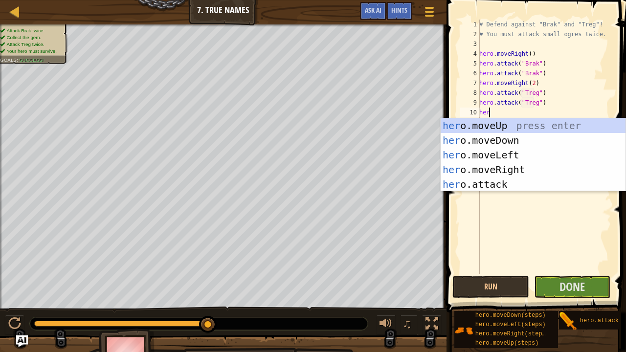
type textarea "hero"
click at [508, 169] on div "hero .moveUp press enter hero .moveDown press enter hero .moveLeft press enter …" at bounding box center [533, 169] width 185 height 103
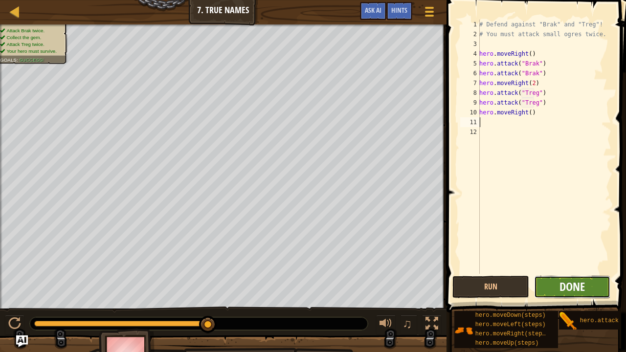
click at [576, 286] on span "Done" at bounding box center [572, 287] width 25 height 16
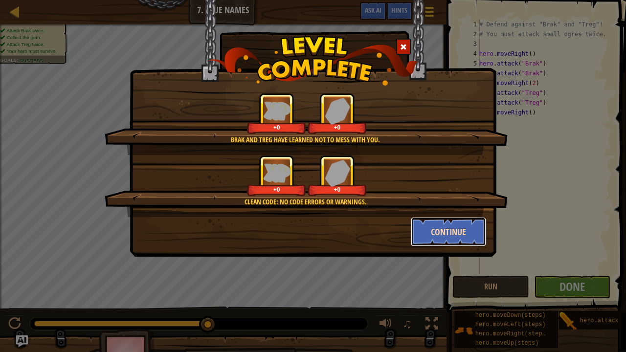
click at [447, 227] on button "Continue" at bounding box center [449, 231] width 76 height 29
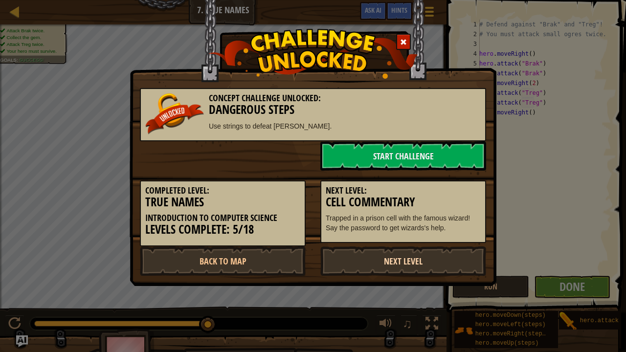
click at [428, 261] on link "Next Level" at bounding box center [403, 261] width 166 height 29
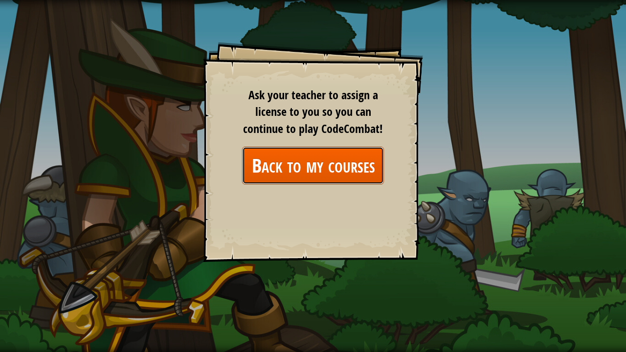
click at [367, 163] on link "Back to my courses" at bounding box center [313, 166] width 142 height 38
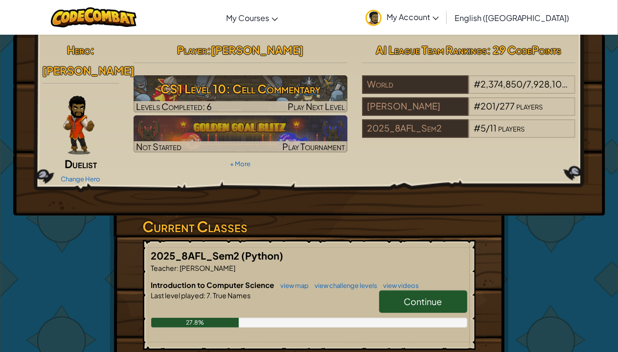
click at [419, 286] on link "Continue" at bounding box center [423, 302] width 88 height 23
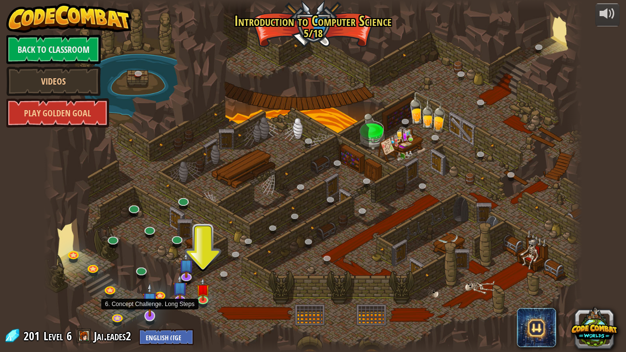
click at [151, 286] on img at bounding box center [149, 300] width 15 height 34
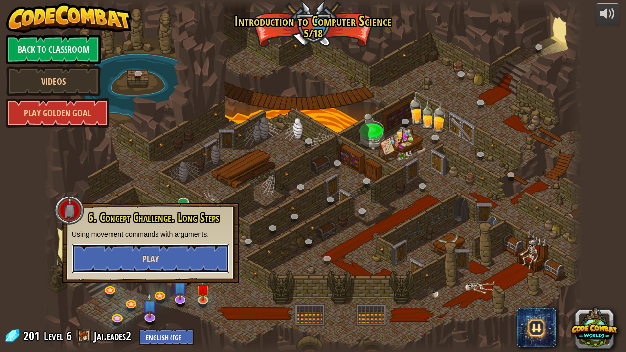
click at [189, 255] on button "Play" at bounding box center [151, 258] width 158 height 29
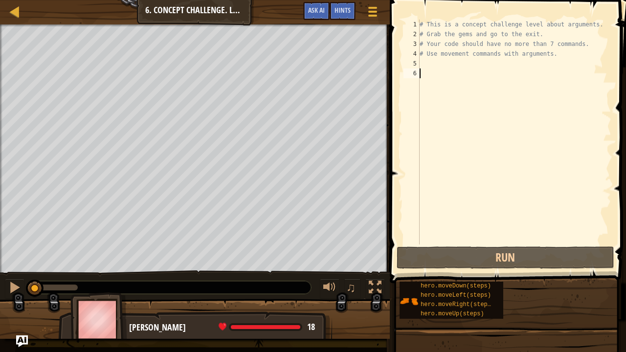
click at [424, 66] on div "# This is a concept challenge level about arguments. # Grab the gems and go to …" at bounding box center [515, 142] width 194 height 245
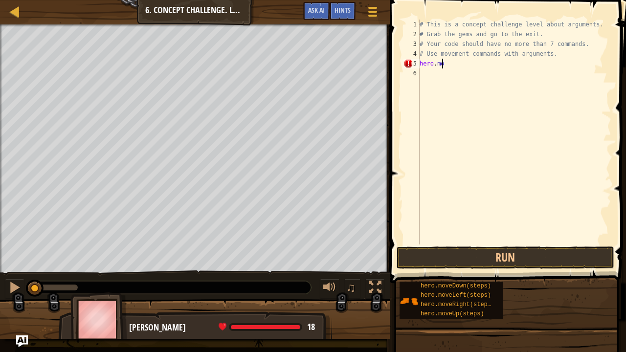
scroll to position [4, 1]
type textarea "hero.move"
click at [424, 66] on div "# This is a concept challenge level about arguments. # Grab the gems and go to …" at bounding box center [515, 142] width 194 height 245
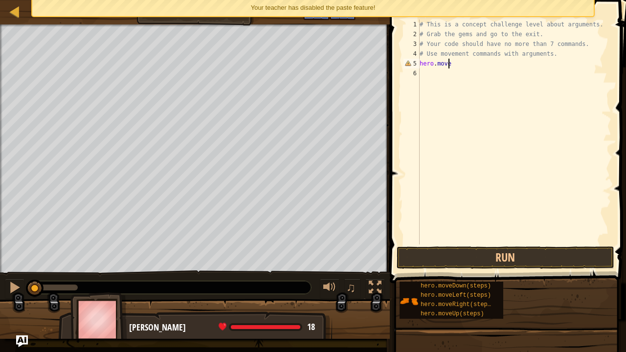
click at [455, 64] on div "# This is a concept challenge level about arguments. # Grab the gems and go to …" at bounding box center [515, 142] width 194 height 245
type textarea "hero.moveright()"
click at [426, 75] on div "# This is a concept challenge level about arguments. # Grab the gems and go to …" at bounding box center [515, 142] width 194 height 245
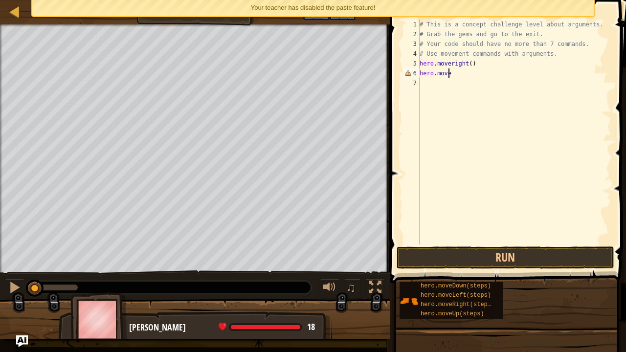
click at [452, 64] on div "# This is a concept challenge level about arguments. # Grab the gems and go to …" at bounding box center [515, 142] width 194 height 245
click at [453, 76] on div "# This is a concept challenge level about arguments. # Grab the gems and go to …" at bounding box center [515, 142] width 194 height 245
type textarea "hero.moveUp(4)"
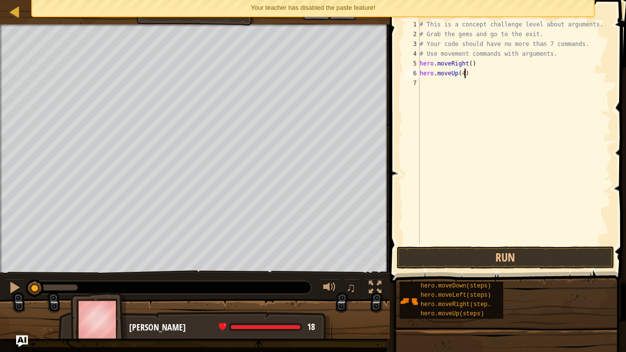
scroll to position [4, 0]
click at [498, 248] on button "Run" at bounding box center [506, 258] width 218 height 23
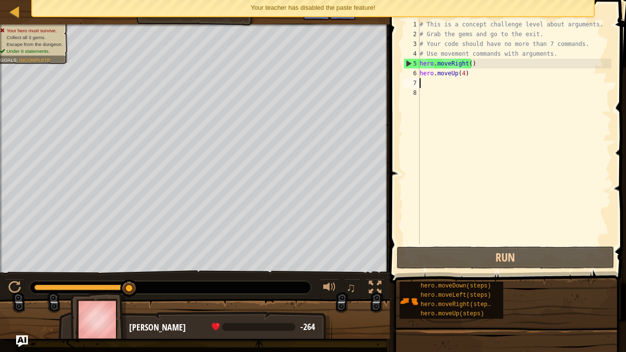
click at [437, 83] on div "# This is a concept challenge level about arguments. # Grab the gems and go to …" at bounding box center [515, 142] width 194 height 245
type textarea "H"
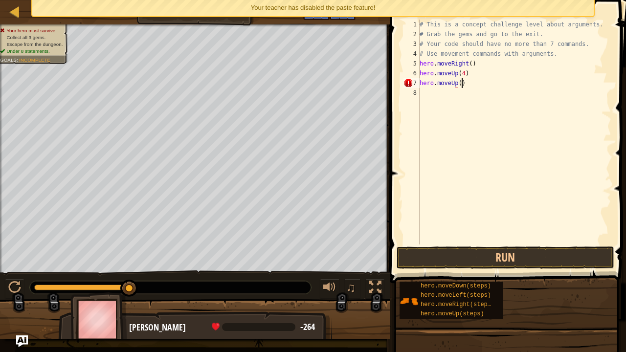
scroll to position [4, 3]
click at [456, 83] on div "# This is a concept challenge level about arguments. # Grab the gems and go to …" at bounding box center [515, 142] width 194 height 245
click at [477, 259] on button "Run" at bounding box center [506, 258] width 218 height 23
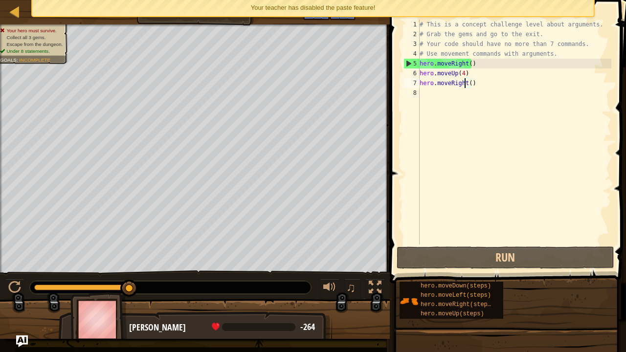
click at [461, 74] on div "# This is a concept challenge level about arguments. # Grab the gems and go to …" at bounding box center [515, 142] width 194 height 245
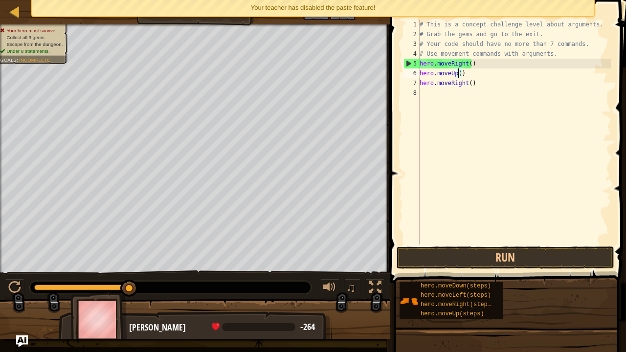
scroll to position [4, 3]
type textarea "hero.moveUp(3)"
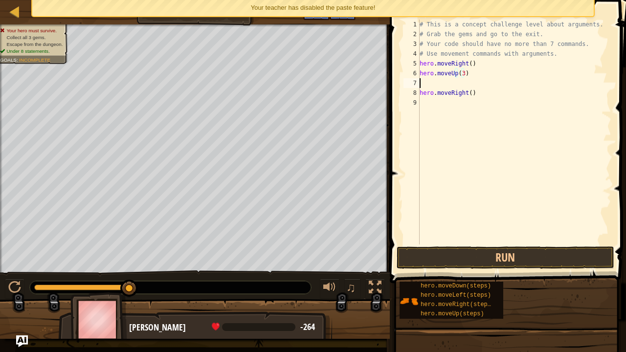
scroll to position [4, 0]
click at [485, 252] on button "Run" at bounding box center [506, 258] width 218 height 23
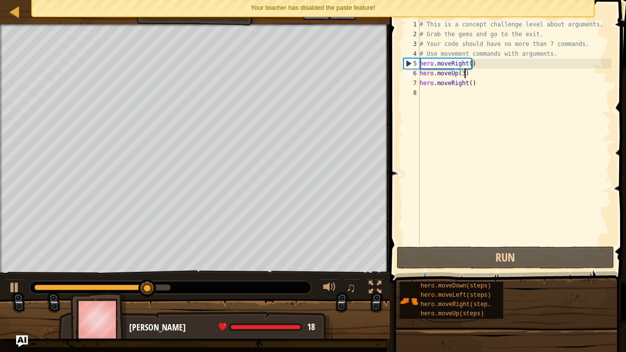
click at [476, 88] on div "# This is a concept challenge level about arguments. # Grab the gems and go to …" at bounding box center [515, 142] width 194 height 245
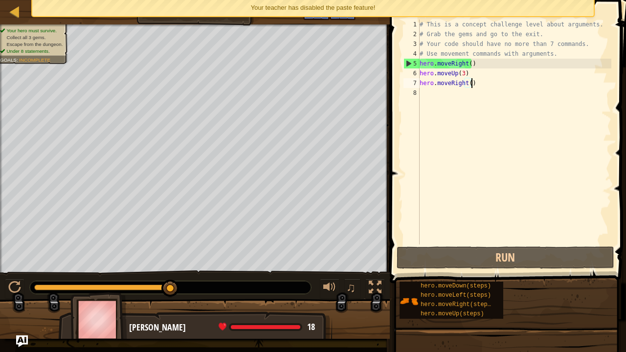
click at [470, 79] on div "# This is a concept challenge level about arguments. # Grab the gems and go to …" at bounding box center [515, 142] width 194 height 245
click at [467, 81] on div "# This is a concept challenge level about arguments. # Grab the gems and go to …" at bounding box center [515, 142] width 194 height 245
type textarea "hero.moveRight(2)"
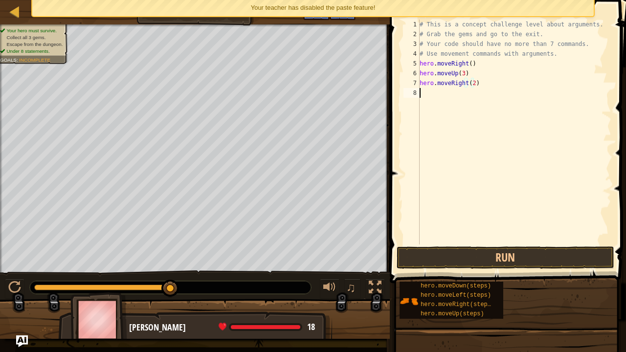
click at [434, 109] on div "# This is a concept challenge level about arguments. # Grab the gems and go to …" at bounding box center [515, 142] width 194 height 245
click at [465, 94] on div "# This is a concept challenge level about arguments. # Grab the gems and go to …" at bounding box center [515, 142] width 194 height 245
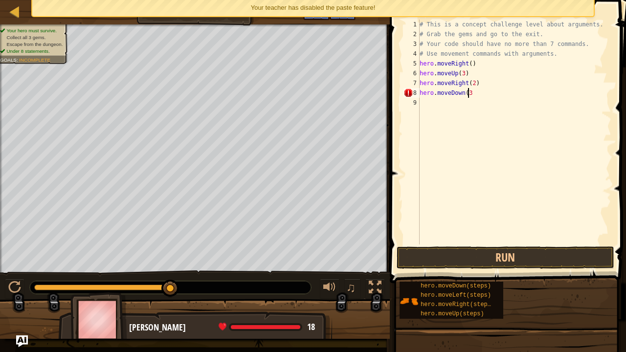
scroll to position [4, 3]
type textarea "hero.moveDown(3)"
click at [504, 248] on button "Run" at bounding box center [506, 258] width 218 height 23
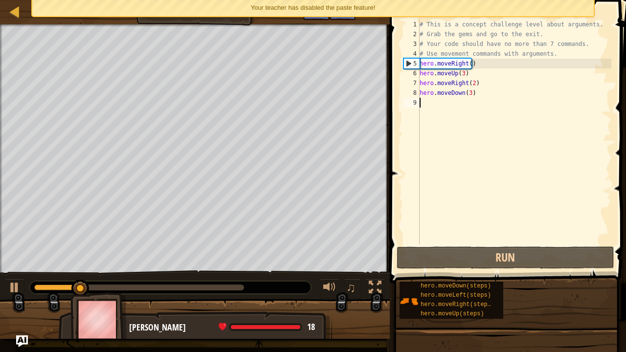
click at [437, 108] on div "# This is a concept challenge level about arguments. # Grab the gems and go to …" at bounding box center [515, 142] width 194 height 245
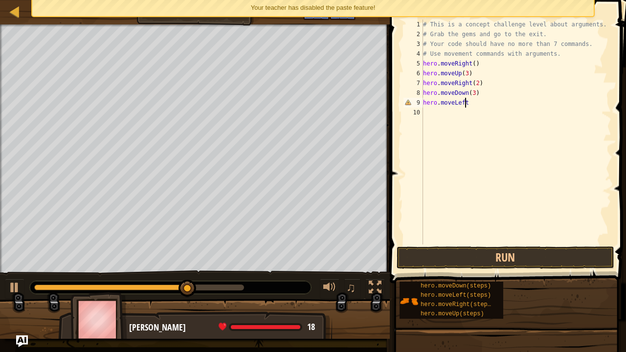
scroll to position [4, 3]
click at [455, 102] on div "# This is a concept challenge level about arguments. # Grab the gems and go to …" at bounding box center [516, 142] width 191 height 245
type textarea "hero.moveLeft()"
click at [437, 119] on div "# This is a concept challenge level about arguments. # Grab the gems and go to …" at bounding box center [516, 142] width 191 height 245
type textarea "hero.moveUp(2)"
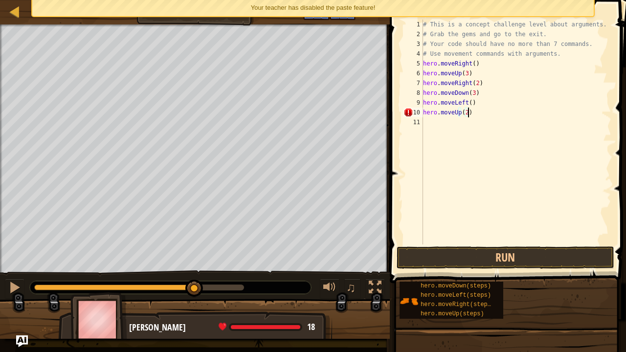
scroll to position [4, 0]
click at [462, 244] on div "# This is a concept challenge level about arguments. # Grab the gems and go to …" at bounding box center [516, 142] width 191 height 245
click at [460, 249] on button "Run" at bounding box center [506, 258] width 218 height 23
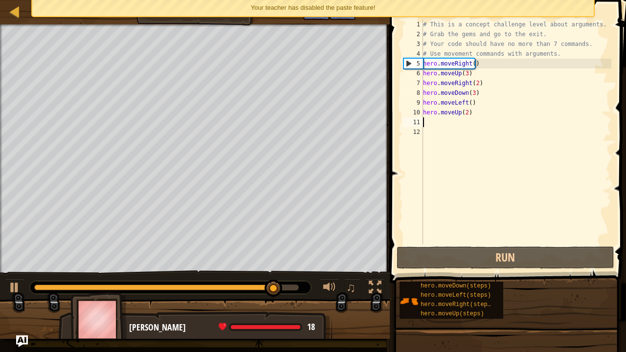
click at [440, 120] on div "# This is a concept challenge level about arguments. # Grab the gems and go to …" at bounding box center [516, 142] width 191 height 245
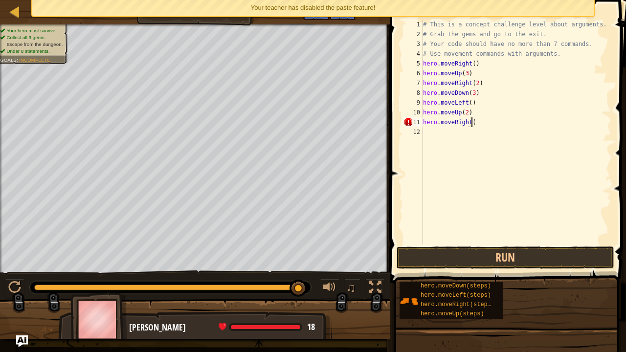
scroll to position [4, 3]
type textarea "hero.moveRight(3)"
click at [460, 261] on button "Run" at bounding box center [506, 258] width 218 height 23
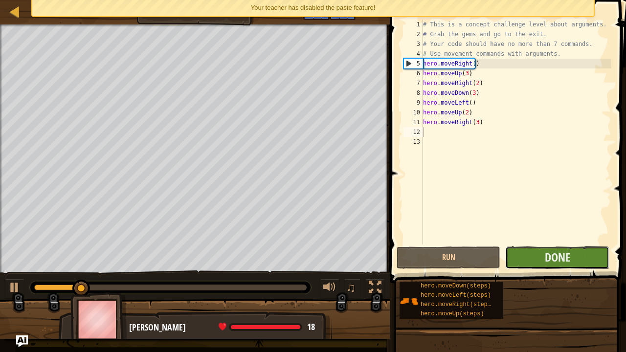
click at [530, 254] on button "Done" at bounding box center [557, 258] width 104 height 23
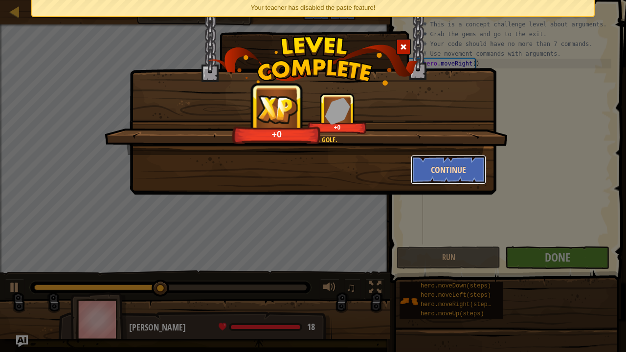
click at [437, 171] on button "Continue" at bounding box center [449, 169] width 76 height 29
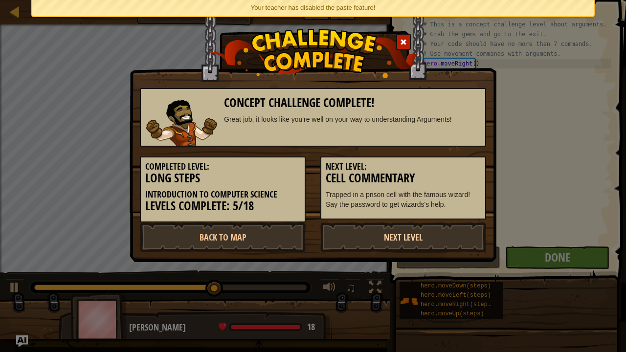
click at [411, 235] on link "Next Level" at bounding box center [403, 237] width 166 height 29
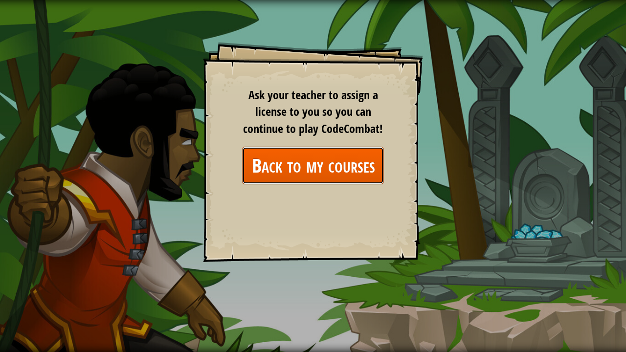
click at [294, 153] on link "Back to my courses" at bounding box center [313, 166] width 142 height 38
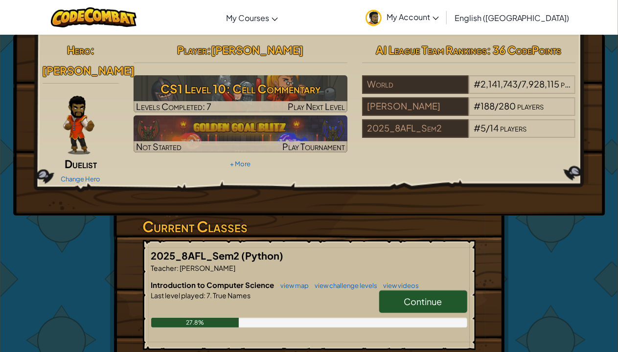
click at [415, 286] on span "Continue" at bounding box center [423, 301] width 38 height 11
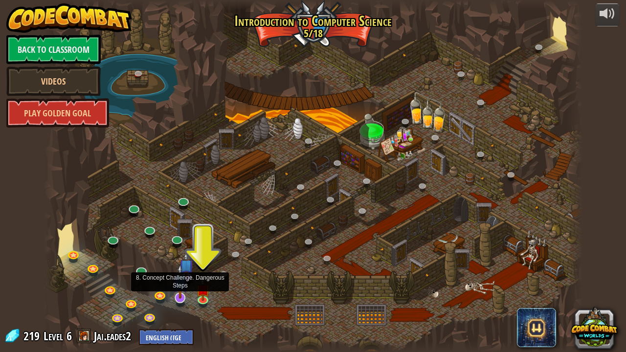
click at [181, 286] on img at bounding box center [180, 281] width 15 height 34
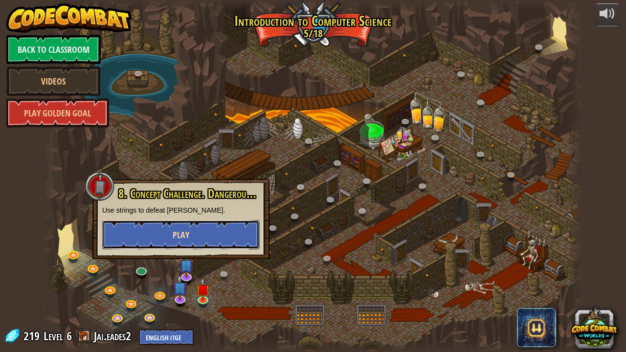
click at [203, 239] on button "Play" at bounding box center [181, 234] width 158 height 29
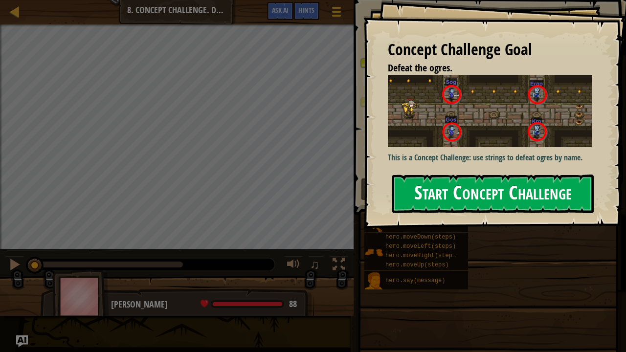
click at [474, 175] on button "Start Concept Challenge" at bounding box center [493, 194] width 202 height 39
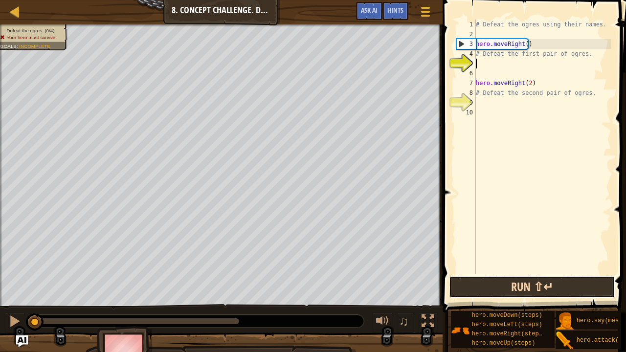
click at [553, 286] on button "Run ⇧↵" at bounding box center [532, 287] width 166 height 23
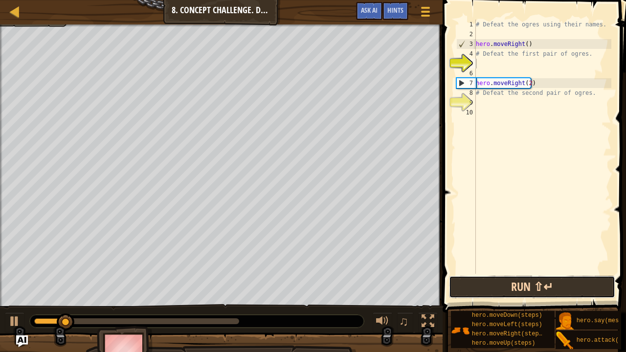
click at [553, 286] on button "Run ⇧↵" at bounding box center [532, 287] width 166 height 23
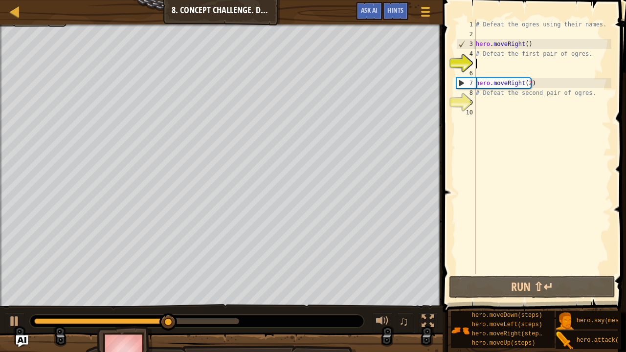
click at [508, 60] on div "# Defeat the ogres using their names. hero . moveRight ( ) # Defeat the first p…" at bounding box center [542, 157] width 137 height 274
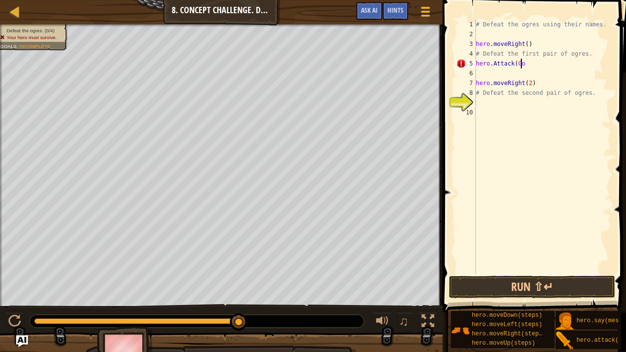
scroll to position [4, 3]
type textarea "hero.Attack(Gos"
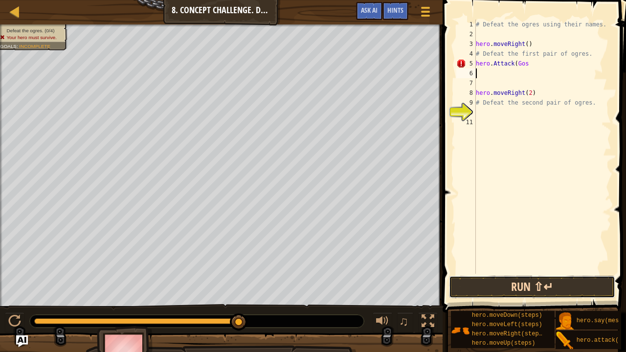
click at [509, 283] on button "Run ⇧↵" at bounding box center [532, 287] width 166 height 23
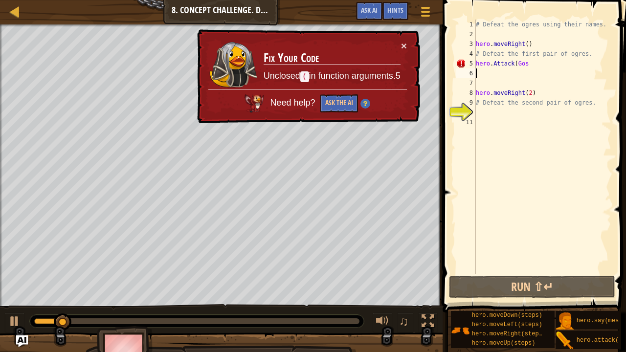
click at [523, 65] on div "# Defeat the ogres using their names. hero . moveRight ( ) # Defeat the first p…" at bounding box center [542, 157] width 137 height 274
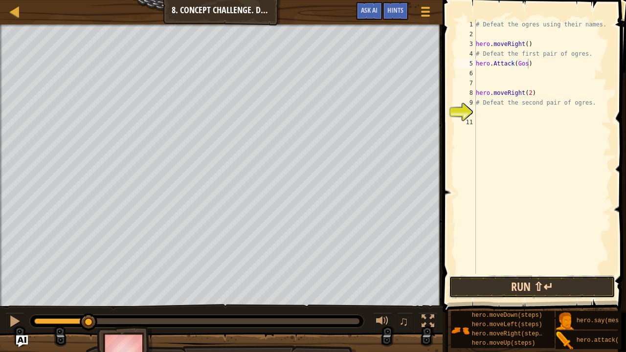
click at [539, 284] on button "Run ⇧↵" at bounding box center [532, 287] width 166 height 23
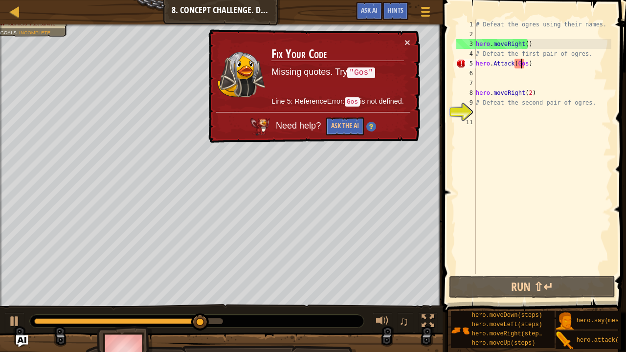
click at [522, 63] on div "# Defeat the ogres using their names. hero . moveRight ( ) # Defeat the first p…" at bounding box center [542, 157] width 137 height 274
click at [525, 64] on div "# Defeat the ogres using their names. hero . moveRight ( ) # Defeat the first p…" at bounding box center [542, 157] width 137 height 274
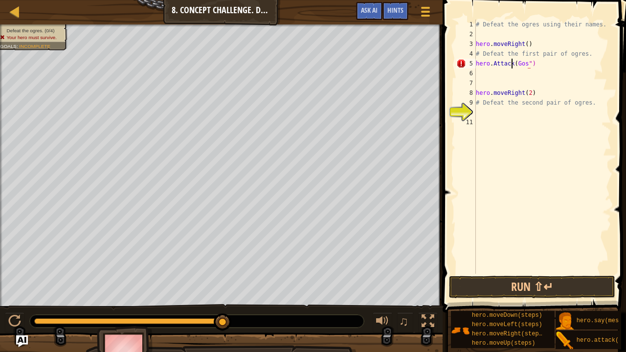
click at [513, 61] on div "# Defeat the ogres using their names. hero . moveRight ( ) # Defeat the first p…" at bounding box center [542, 157] width 137 height 274
click at [515, 64] on div "# Defeat the ogres using their names. hero . moveRight ( ) # Defeat the first p…" at bounding box center [542, 157] width 137 height 274
type textarea "hero.Attack("Gos")"
click at [543, 69] on div "# Defeat the ogres using their names. hero . moveRight ( ) # Defeat the first p…" at bounding box center [542, 157] width 137 height 274
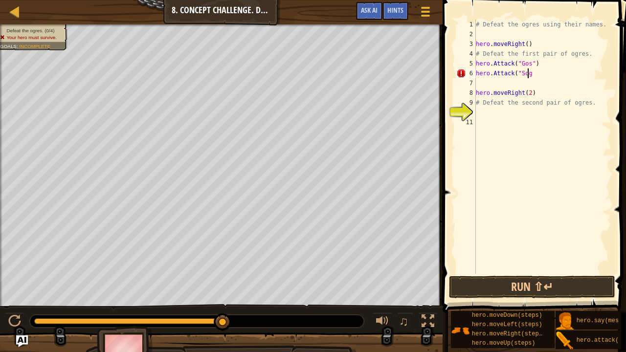
scroll to position [4, 4]
type textarea "hero.Attack("Sog")"
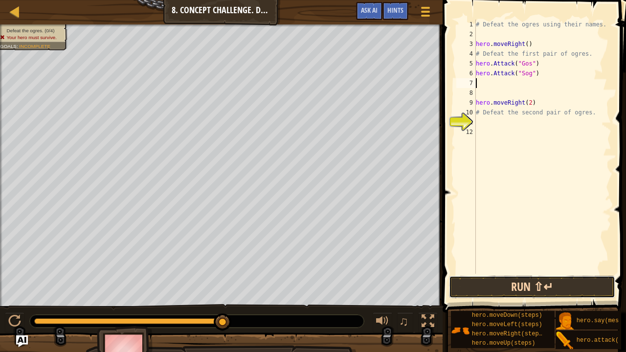
click at [516, 283] on button "Run ⇧↵" at bounding box center [532, 287] width 166 height 23
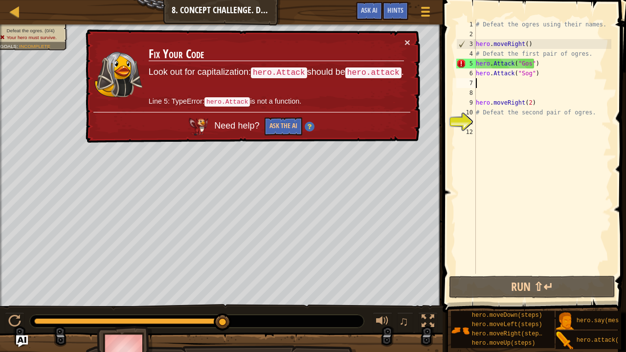
click at [495, 75] on div "# Defeat the ogres using their names. hero . moveRight ( ) # Defeat the first p…" at bounding box center [542, 157] width 137 height 274
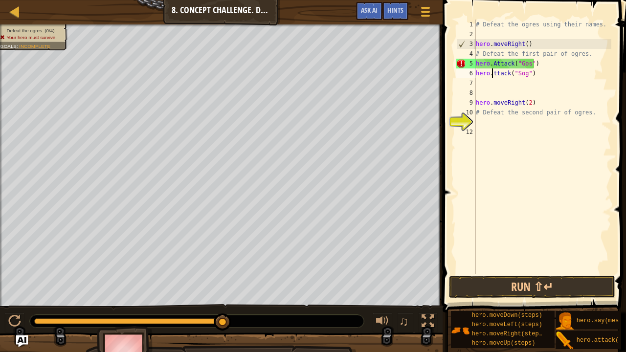
scroll to position [4, 1]
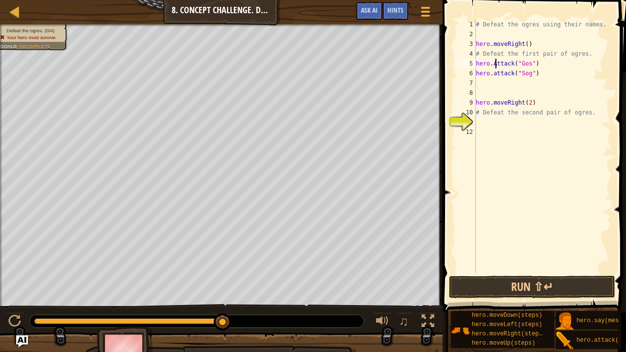
click at [495, 65] on div "# Defeat the ogres using their names. hero . moveRight ( ) # Defeat the first p…" at bounding box center [542, 157] width 137 height 274
type textarea "hero.attack("Gos")"
click at [508, 86] on div "# Defeat the ogres using their names. hero . moveRight ( ) # Defeat the first p…" at bounding box center [542, 157] width 137 height 274
type textarea "hero.attack("Sog")"
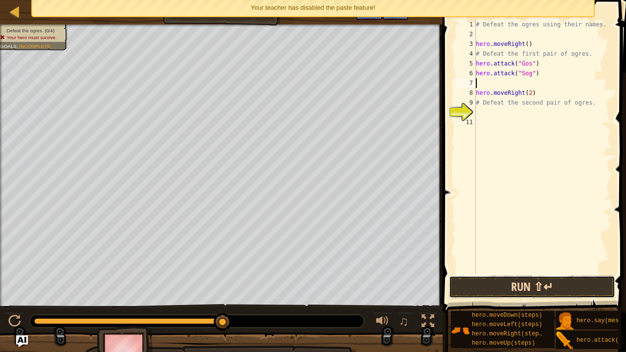
click at [507, 286] on button "Run ⇧↵" at bounding box center [532, 287] width 166 height 23
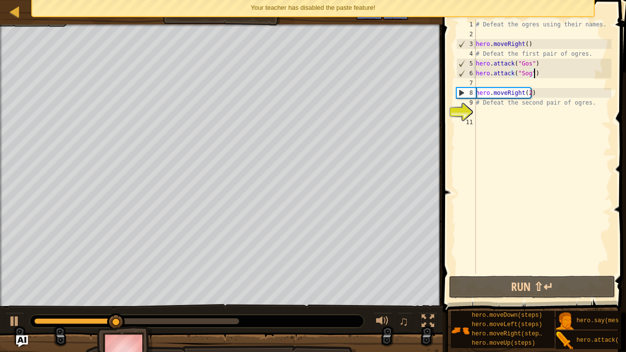
click at [538, 73] on div "# Defeat the ogres using their names. hero . moveRight ( ) # Defeat the first p…" at bounding box center [542, 157] width 137 height 274
type textarea "hero.attack("Sog")"
click at [489, 78] on div "# Defeat the ogres using their names. hero . moveRight ( ) # Defeat the first p…" at bounding box center [542, 157] width 137 height 274
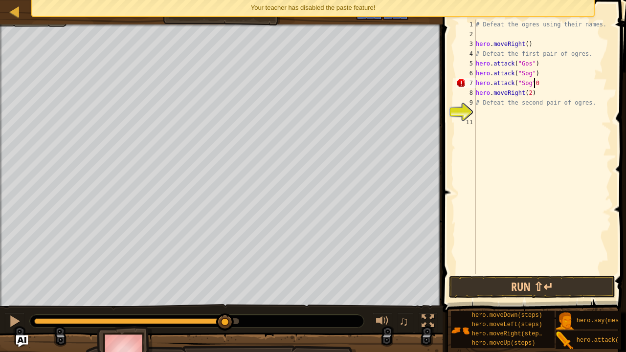
scroll to position [4, 4]
type textarea "hero.attack("Sog")"
click at [495, 282] on button "Run ⇧↵" at bounding box center [532, 287] width 166 height 23
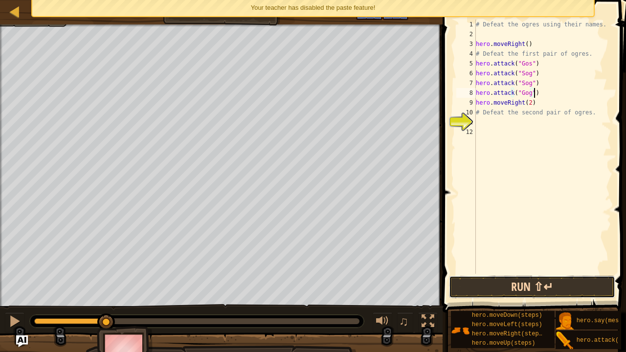
drag, startPoint x: 479, startPoint y: 278, endPoint x: 477, endPoint y: 289, distance: 10.6
click at [477, 286] on button "Run ⇧↵" at bounding box center [532, 287] width 166 height 23
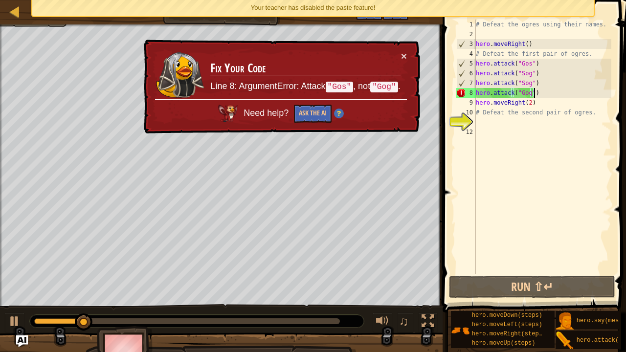
click at [559, 94] on div "# Defeat the ogres using their names. hero . moveRight ( ) # Defeat the first p…" at bounding box center [542, 157] width 137 height 274
click at [527, 92] on div "# Defeat the ogres using their names. hero . moveRight ( ) # Defeat the first p…" at bounding box center [542, 157] width 137 height 274
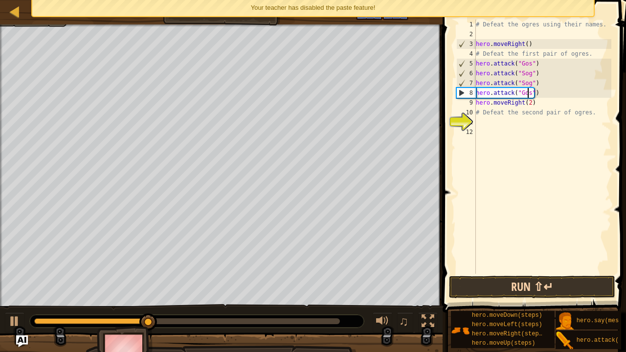
type textarea "hero.attack("Gos")"
click at [501, 286] on button "Run ⇧↵" at bounding box center [532, 287] width 166 height 23
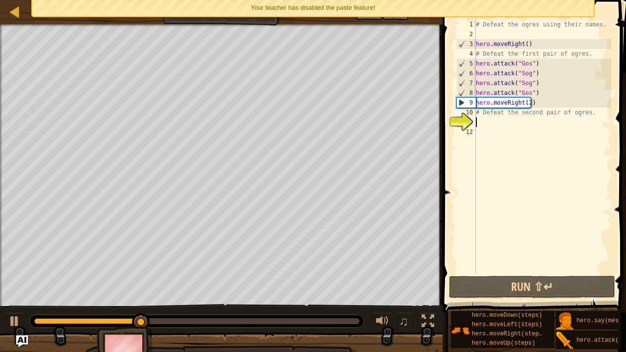
click at [511, 124] on div "# Defeat the ogres using their names. hero . moveRight ( ) # Defeat the first p…" at bounding box center [542, 157] width 137 height 274
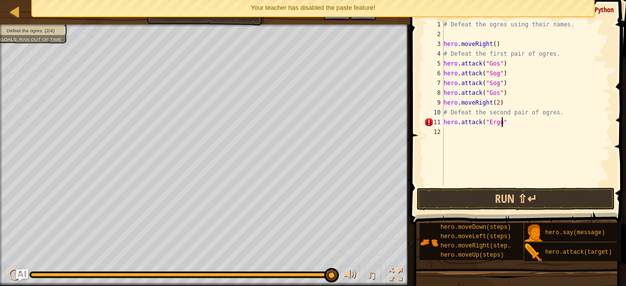
type textarea "hero.attack("Ergo")"
type textarea "hero.attack("Kro")"
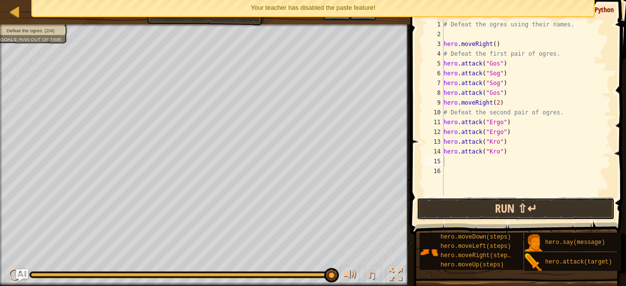
click at [442, 208] on button "Run ⇧↵" at bounding box center [516, 209] width 198 height 23
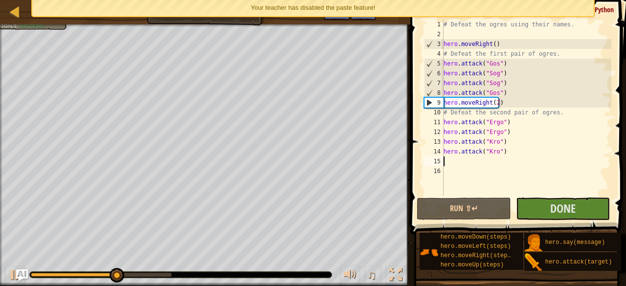
click at [487, 95] on div "# Defeat the ogres using their names. hero . moveRight ( ) # Defeat the first p…" at bounding box center [527, 118] width 170 height 196
type textarea "hero.attack("Gos")"
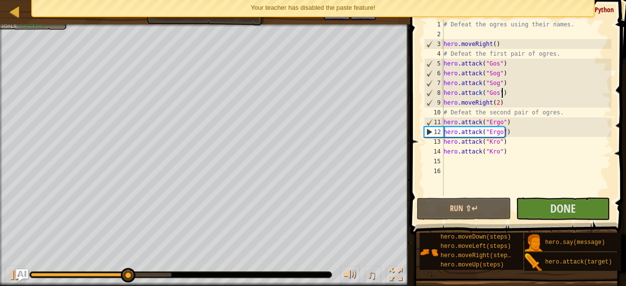
click at [508, 91] on div "# Defeat the ogres using their names. hero . moveRight ( ) # Defeat the first p…" at bounding box center [527, 118] width 170 height 196
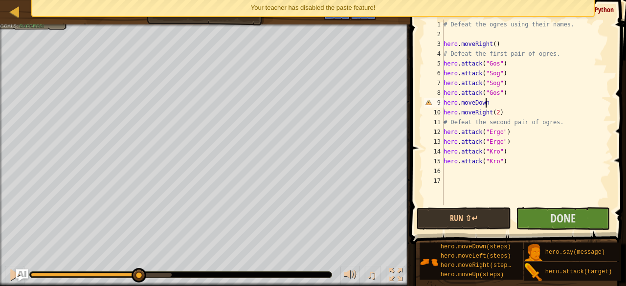
scroll to position [4, 3]
type textarea "hero.moveDown()"
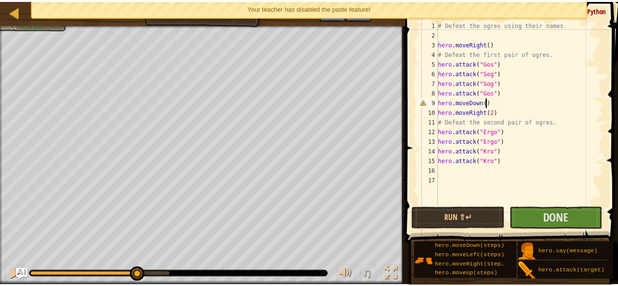
scroll to position [4, 0]
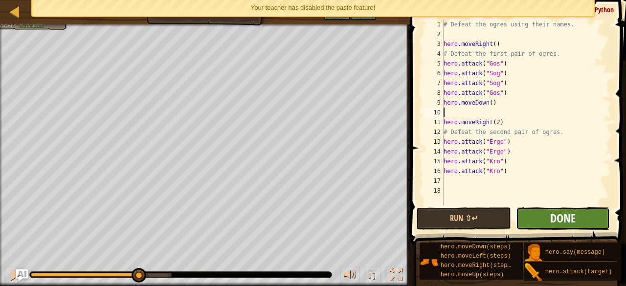
click at [555, 217] on span "Done" at bounding box center [562, 218] width 25 height 16
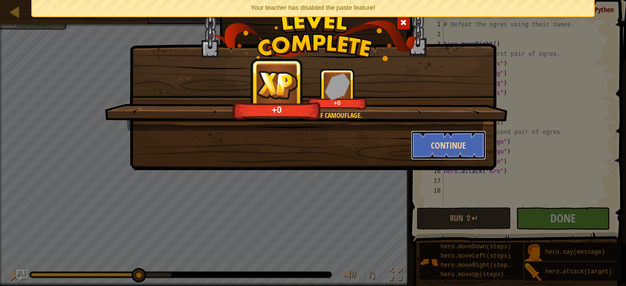
click at [462, 141] on button "Continue" at bounding box center [449, 145] width 76 height 29
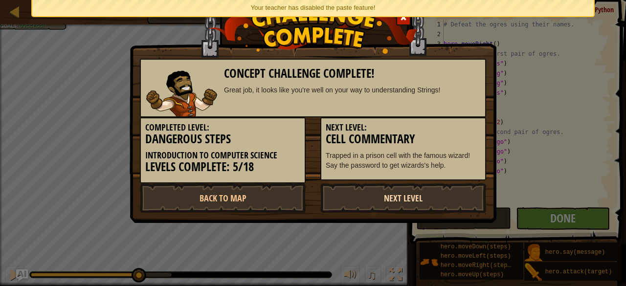
click at [420, 195] on link "Next Level" at bounding box center [403, 197] width 166 height 29
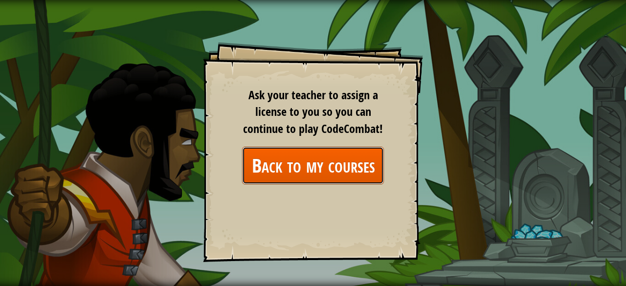
click at [352, 167] on link "Back to my courses" at bounding box center [313, 166] width 142 height 38
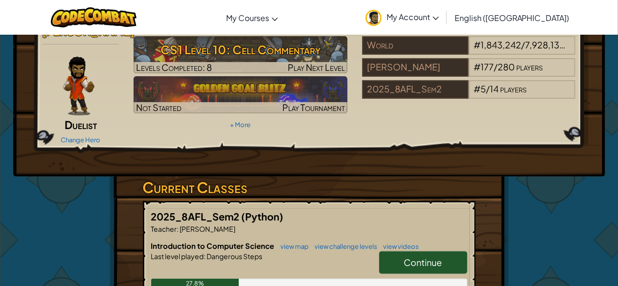
scroll to position [59, 0]
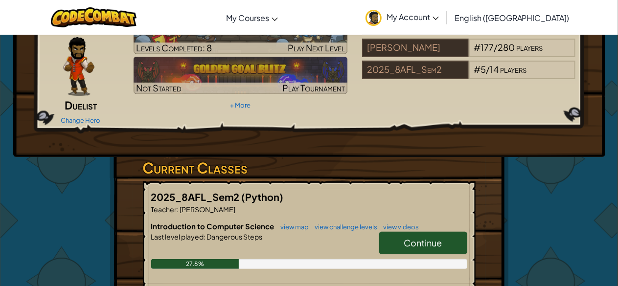
click at [402, 234] on link "Continue" at bounding box center [423, 243] width 88 height 23
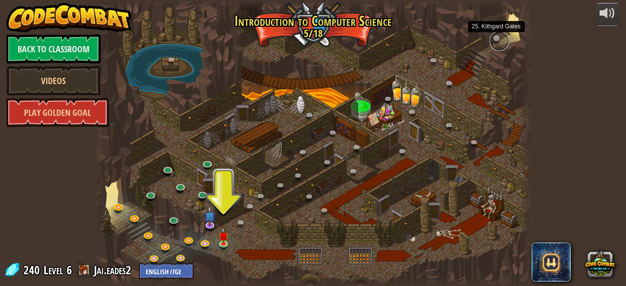
click at [491, 39] on link at bounding box center [500, 41] width 20 height 20
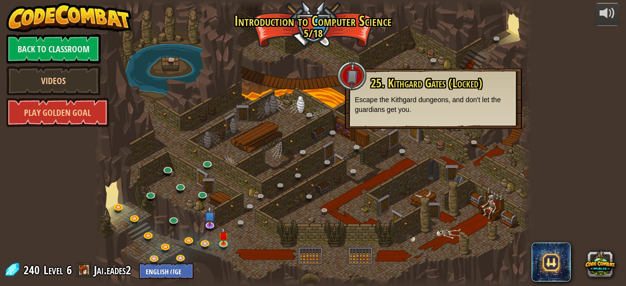
click at [466, 57] on div at bounding box center [313, 143] width 438 height 286
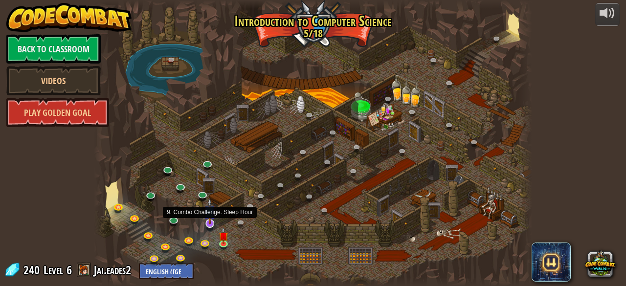
click at [209, 223] on img at bounding box center [210, 211] width 12 height 26
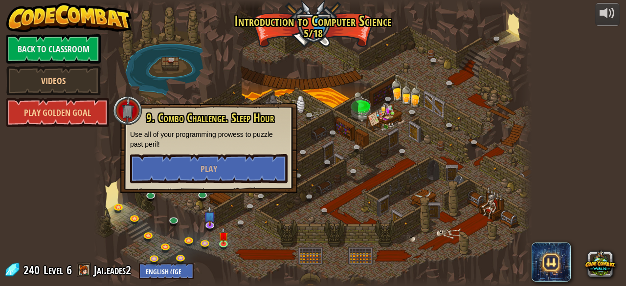
click at [242, 153] on div "9. Combo Challenge. Sleep Hour Use all of your programming prowess to puzzle pa…" at bounding box center [209, 148] width 158 height 72
click at [239, 168] on button "Play" at bounding box center [209, 168] width 158 height 29
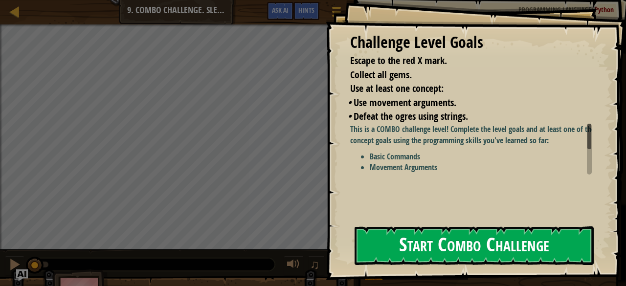
click at [417, 250] on button "Start Combo Challenge" at bounding box center [474, 245] width 239 height 39
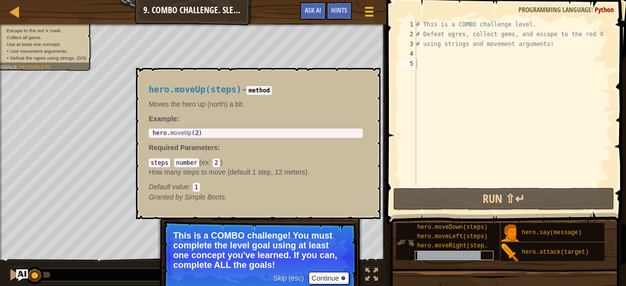
click at [436, 260] on div "hero.moveUp(steps)" at bounding box center [454, 255] width 79 height 9
click at [371, 82] on button "×" at bounding box center [370, 79] width 8 height 14
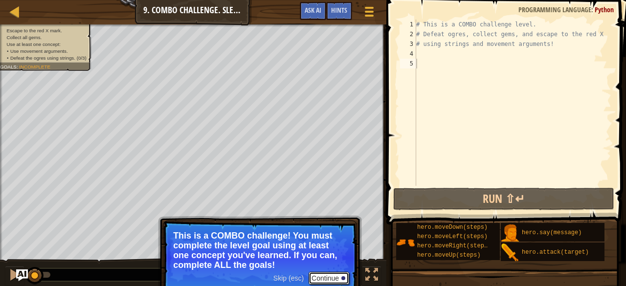
click at [330, 272] on button "Continue" at bounding box center [329, 278] width 41 height 13
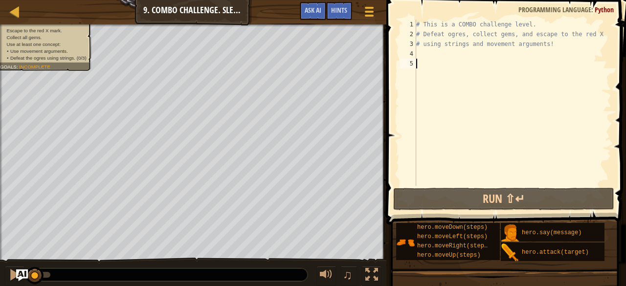
click at [440, 56] on div "# This is a COMBO challenge level. # Defeat [PERSON_NAME], collect gems, and es…" at bounding box center [512, 113] width 197 height 186
